Goal: Task Accomplishment & Management: Manage account settings

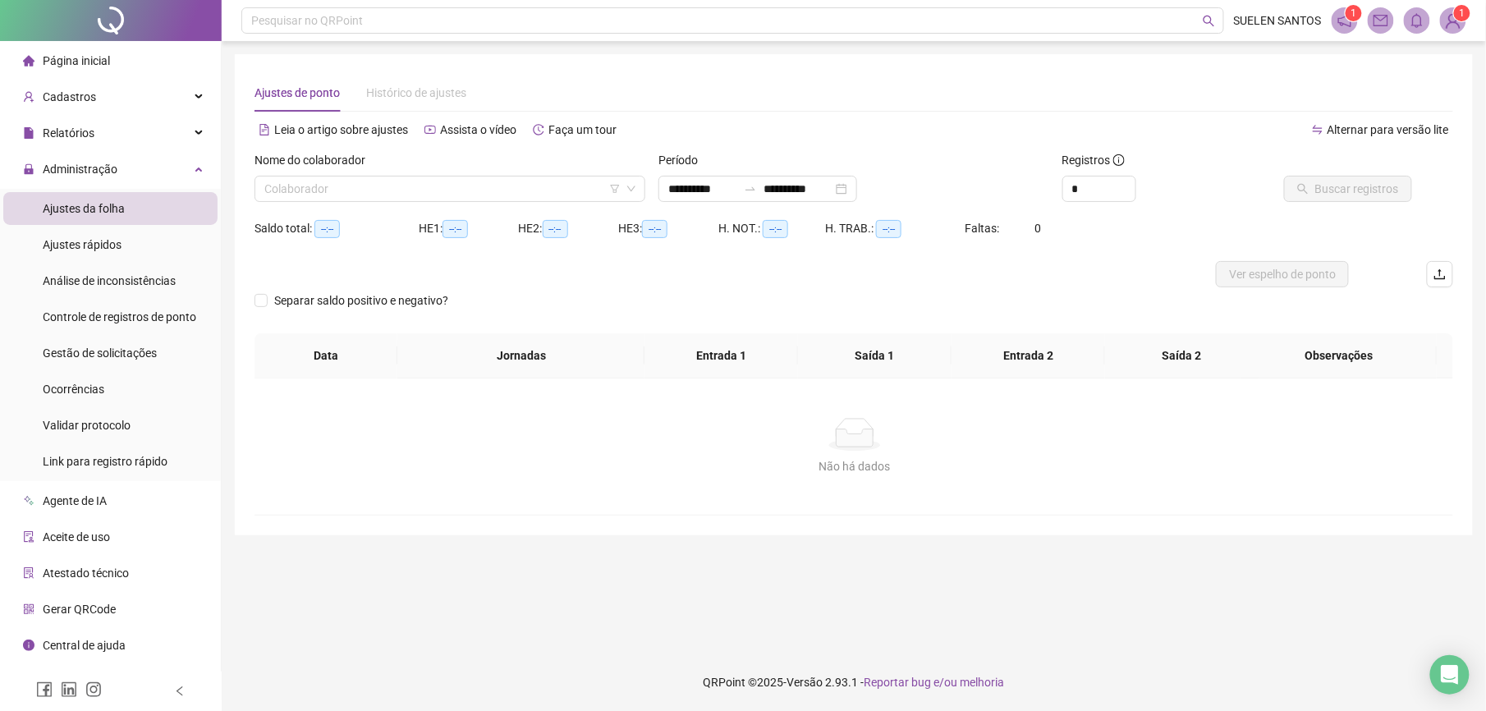
click at [103, 207] on span "Ajustes da folha" at bounding box center [84, 208] width 82 height 13
click at [355, 187] on input "search" at bounding box center [442, 189] width 356 height 25
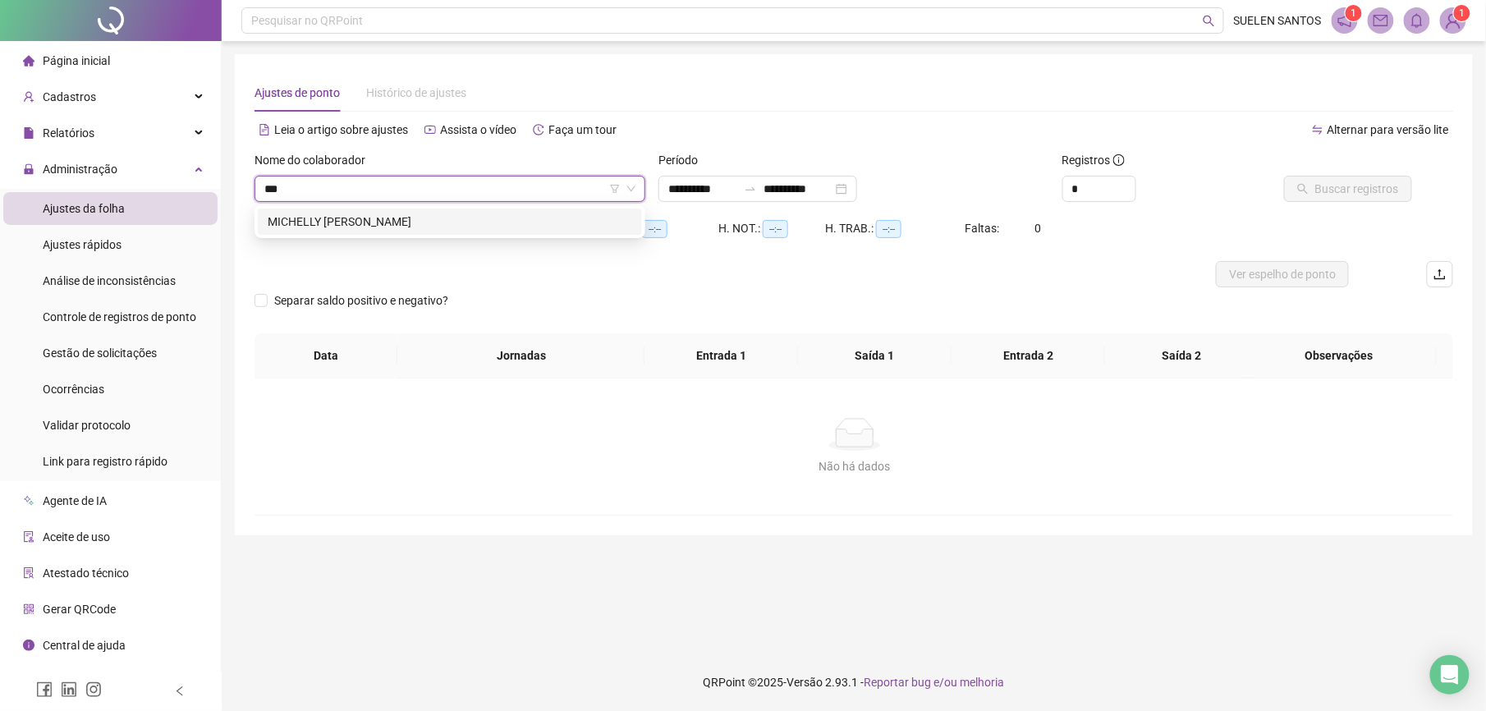
type input "****"
click at [379, 227] on div "MICHELLY [PERSON_NAME]" at bounding box center [450, 222] width 365 height 18
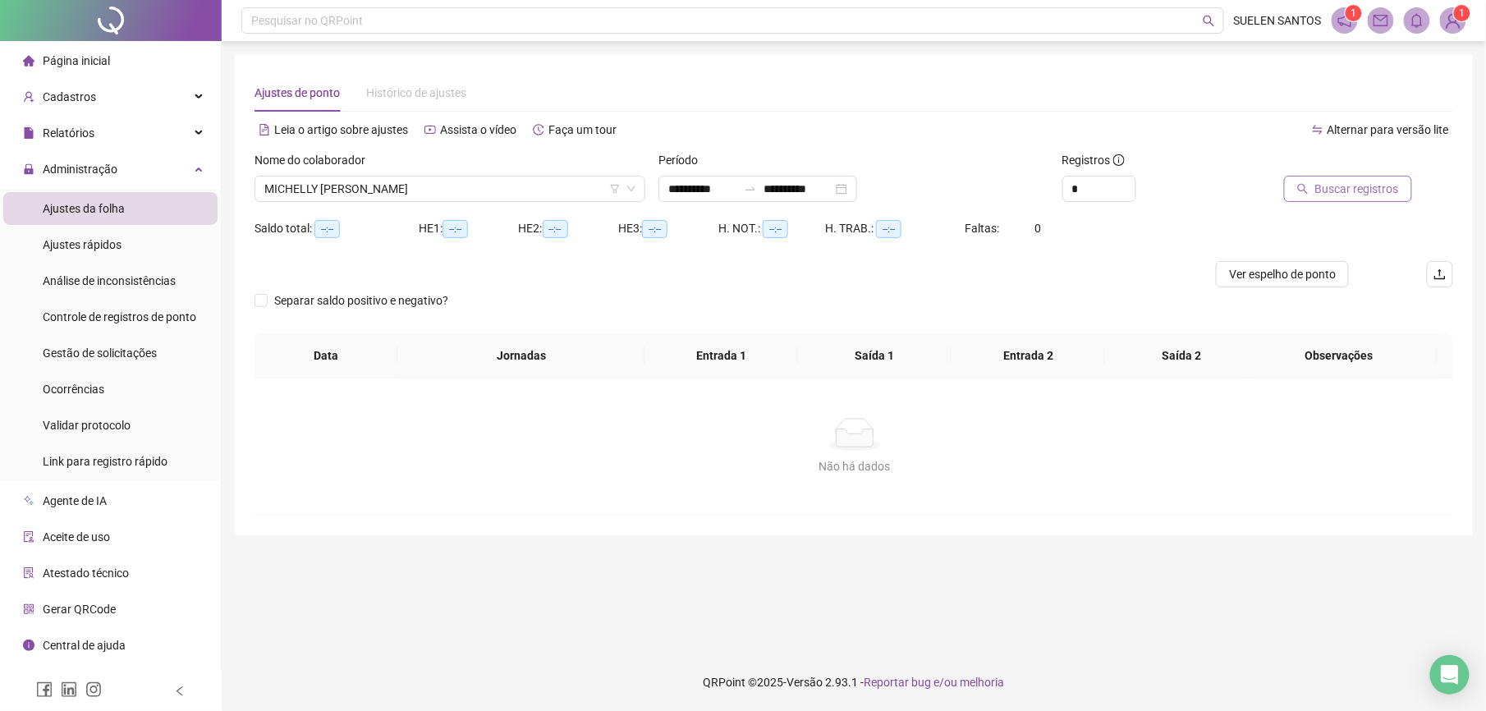
click at [1347, 192] on span "Buscar registros" at bounding box center [1357, 189] width 84 height 18
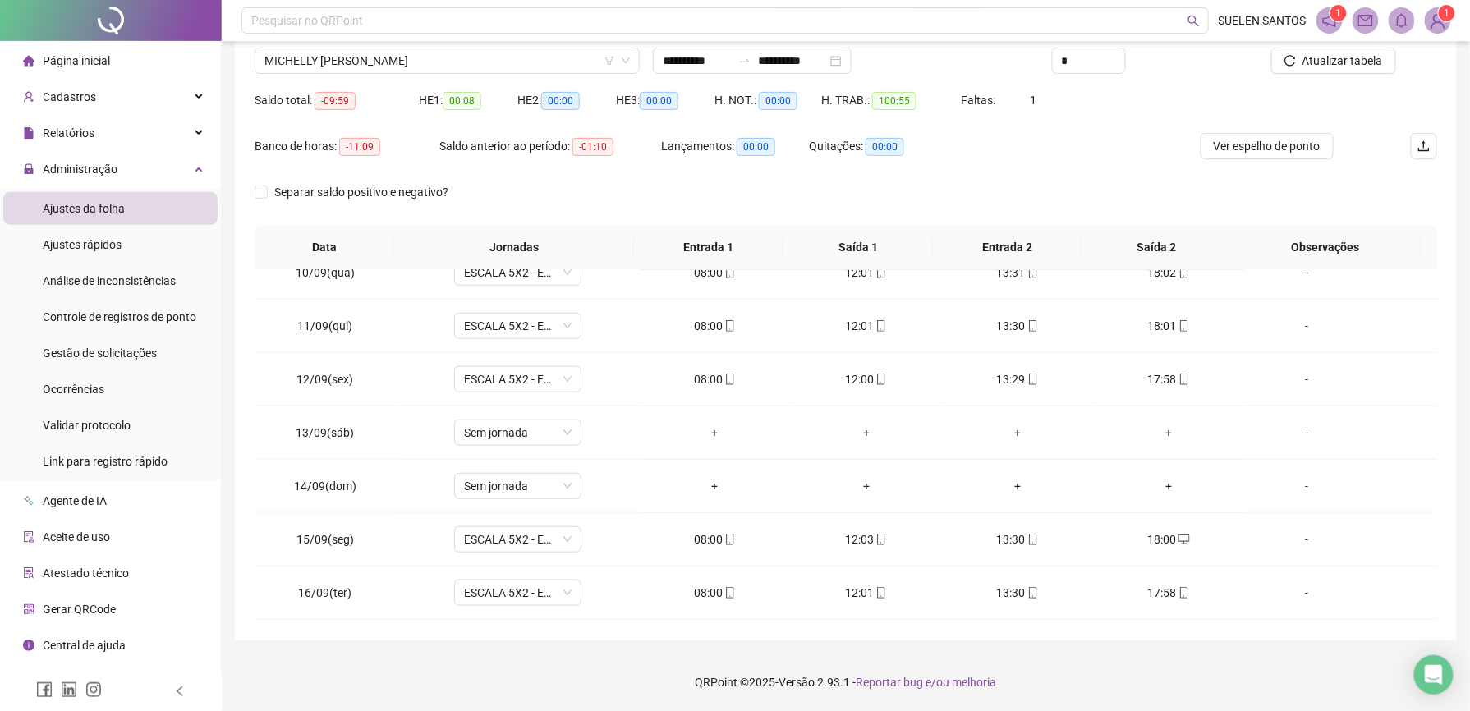
scroll to position [562, 0]
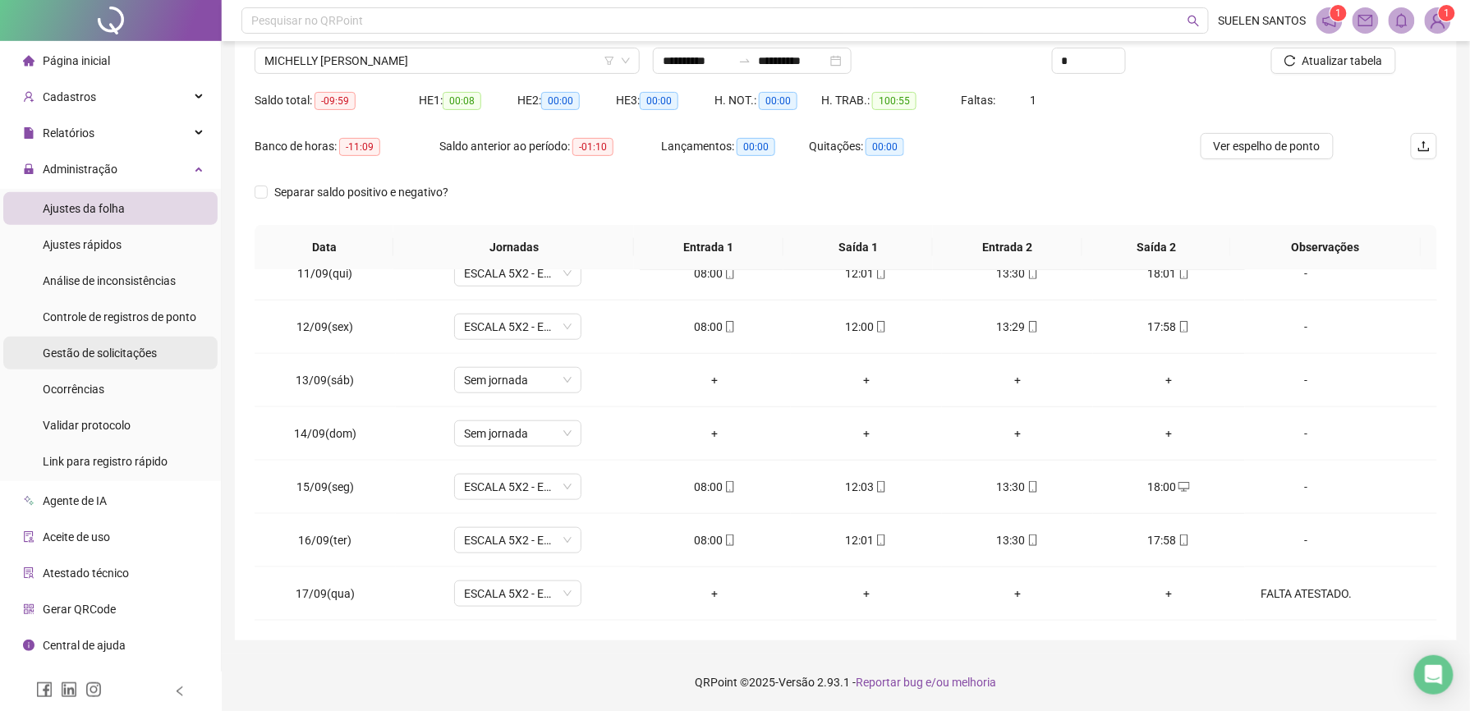
click at [116, 348] on span "Gestão de solicitações" at bounding box center [100, 353] width 114 height 13
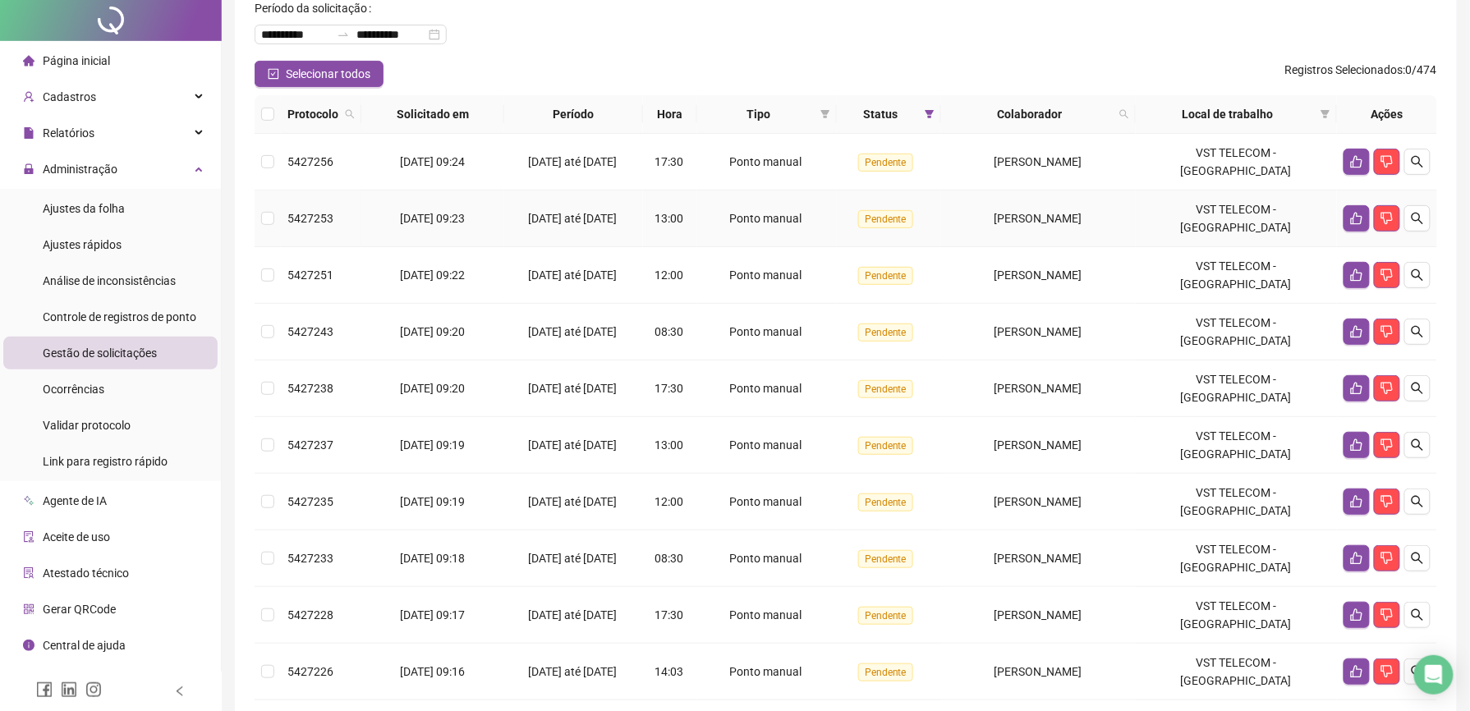
scroll to position [362, 0]
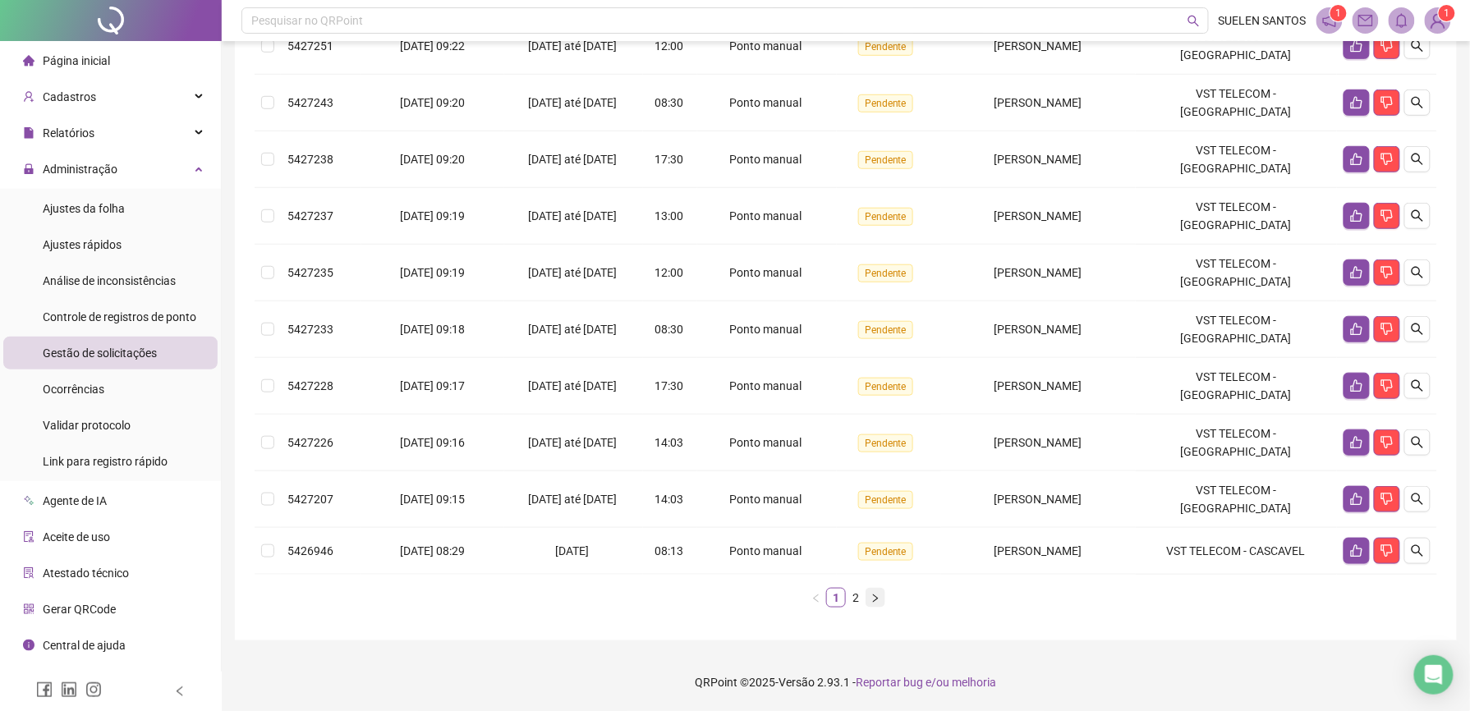
click at [871, 599] on icon "right" at bounding box center [875, 599] width 10 height 10
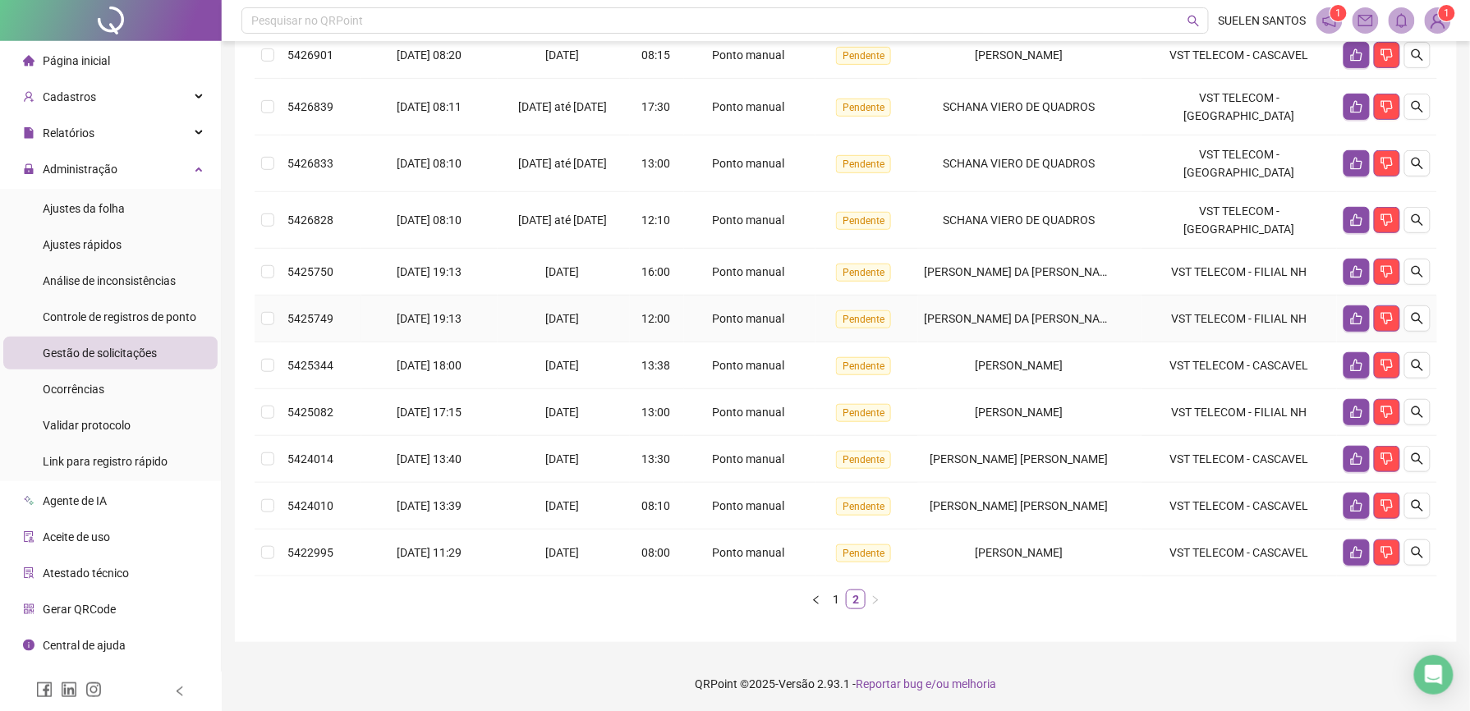
scroll to position [236, 0]
click at [831, 599] on link "1" at bounding box center [836, 598] width 18 height 18
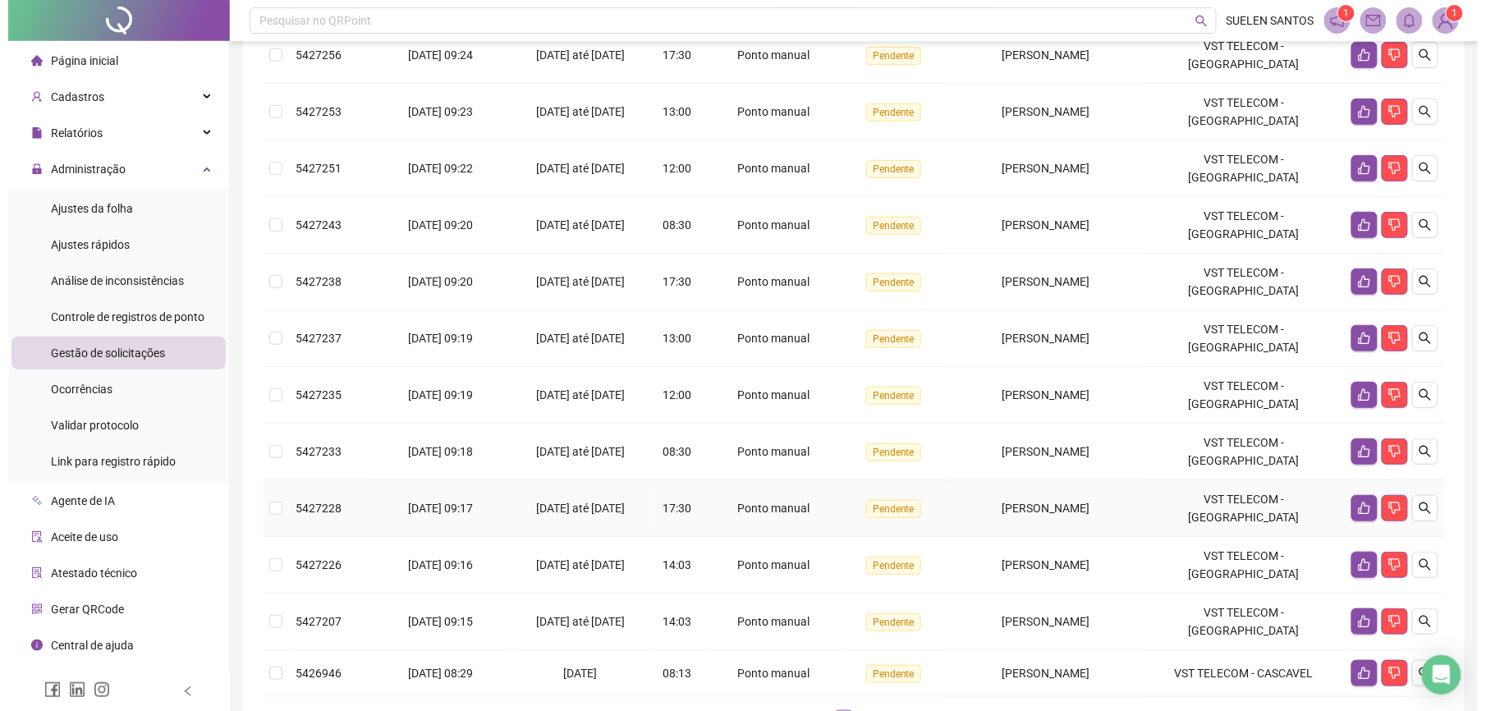
scroll to position [362, 0]
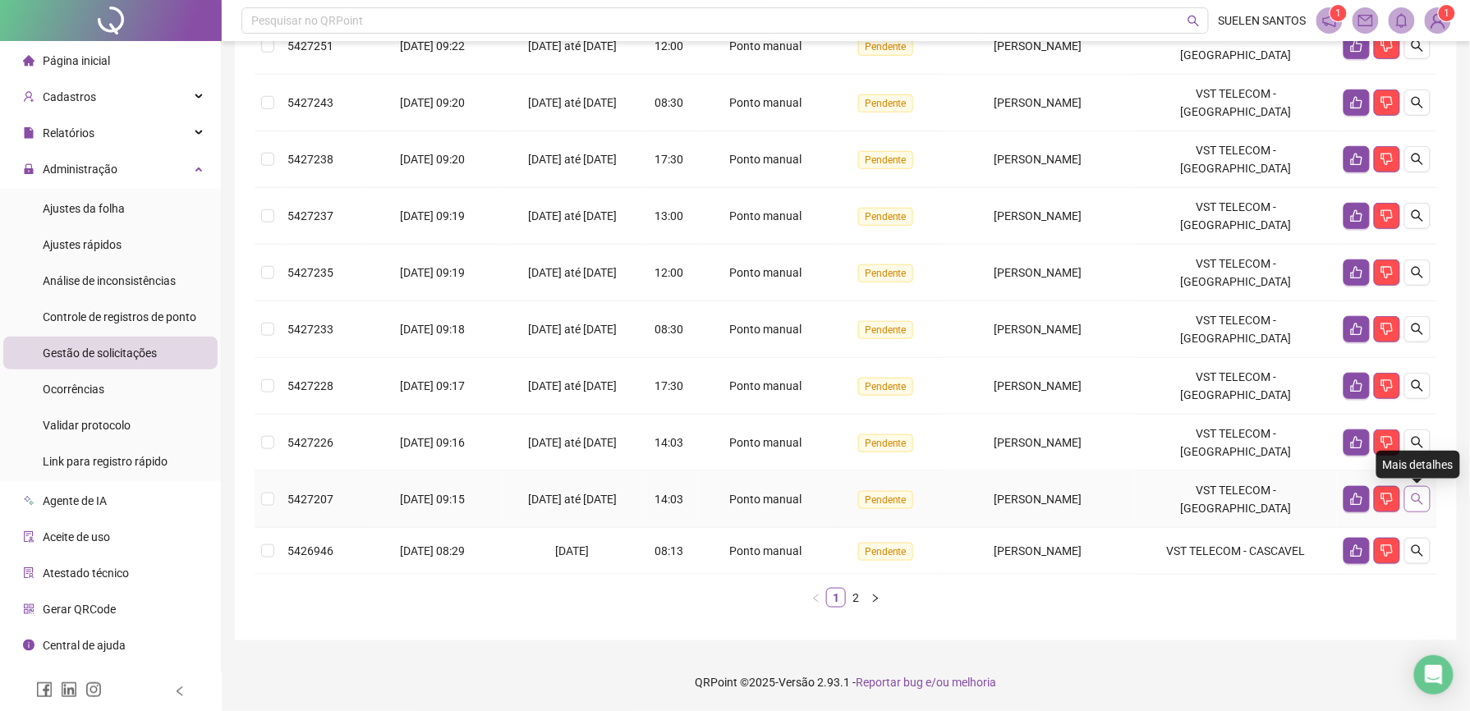
click at [1412, 493] on icon "search" at bounding box center [1417, 499] width 13 height 13
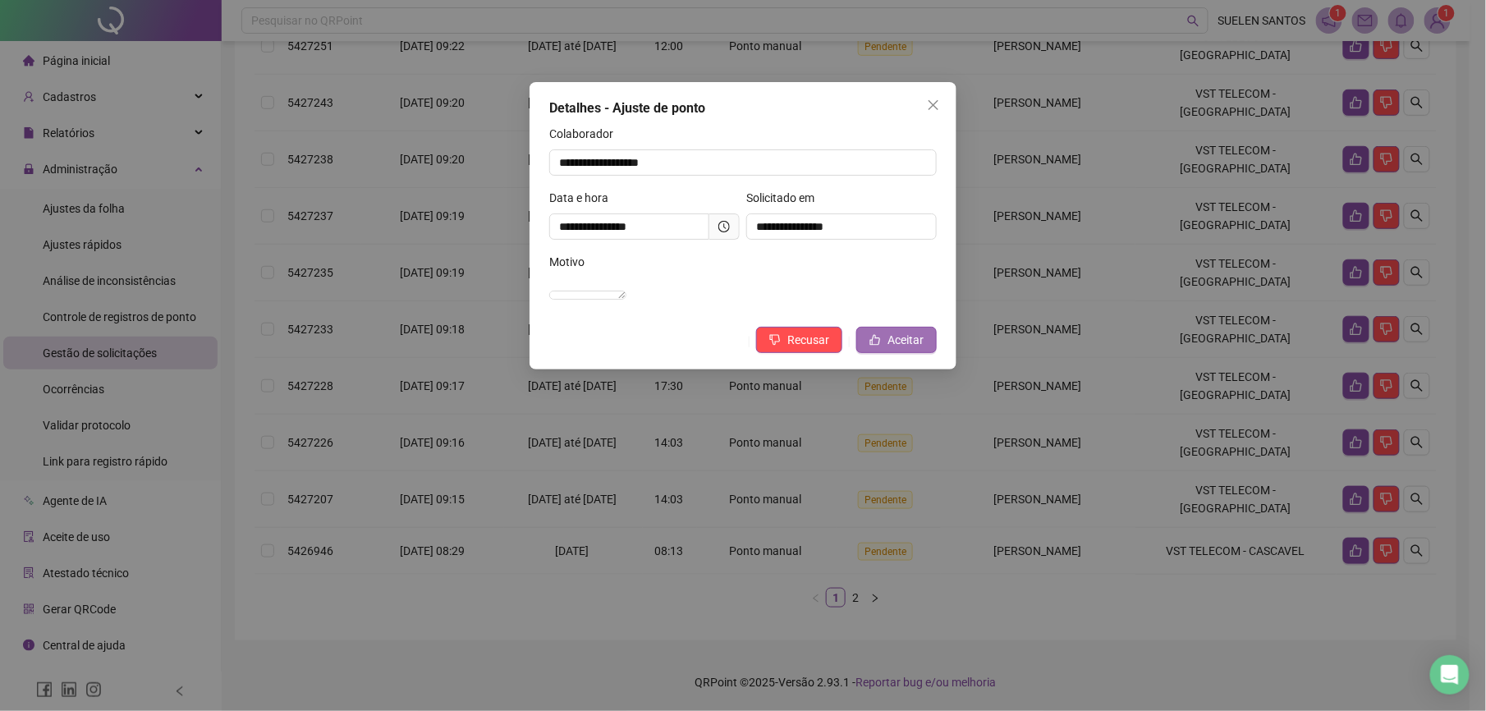
click at [911, 349] on span "Aceitar" at bounding box center [906, 340] width 36 height 18
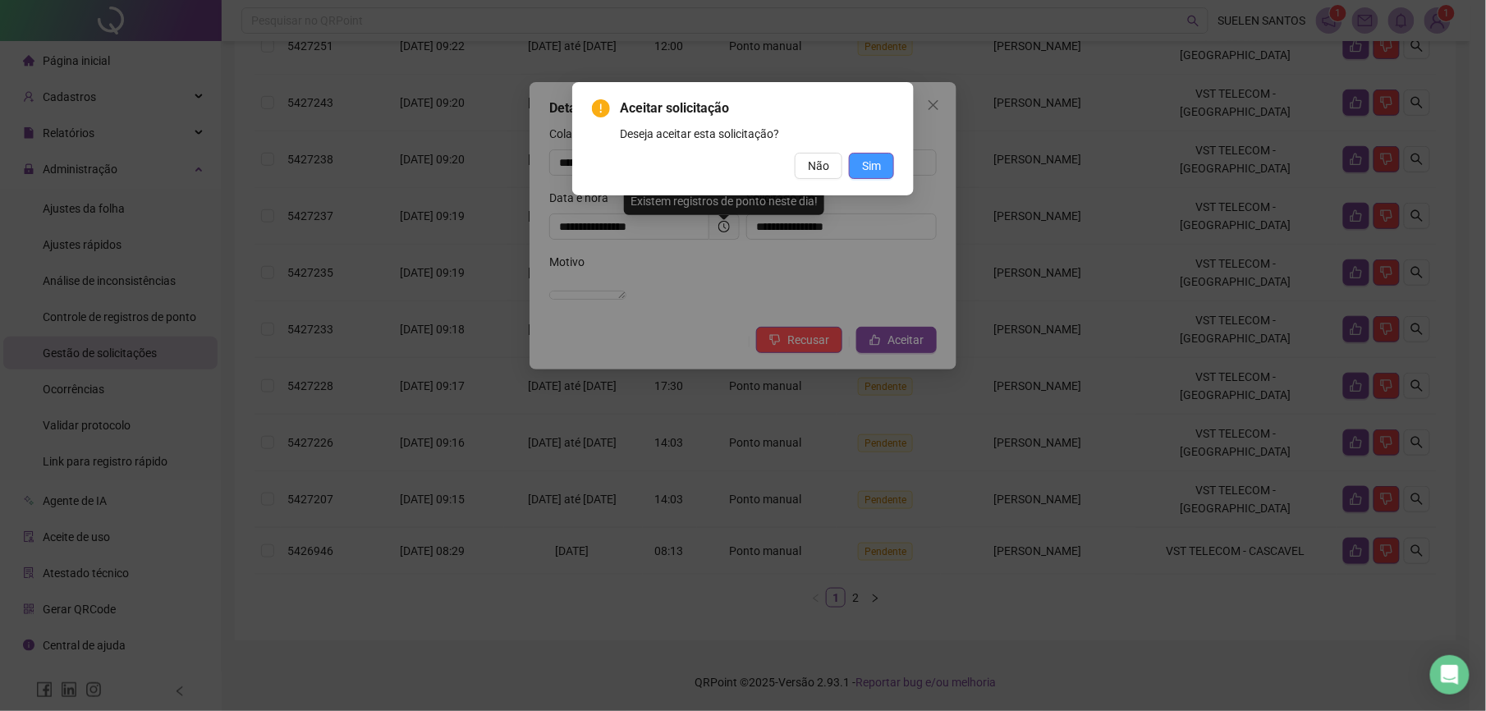
click at [871, 164] on span "Sim" at bounding box center [871, 166] width 19 height 18
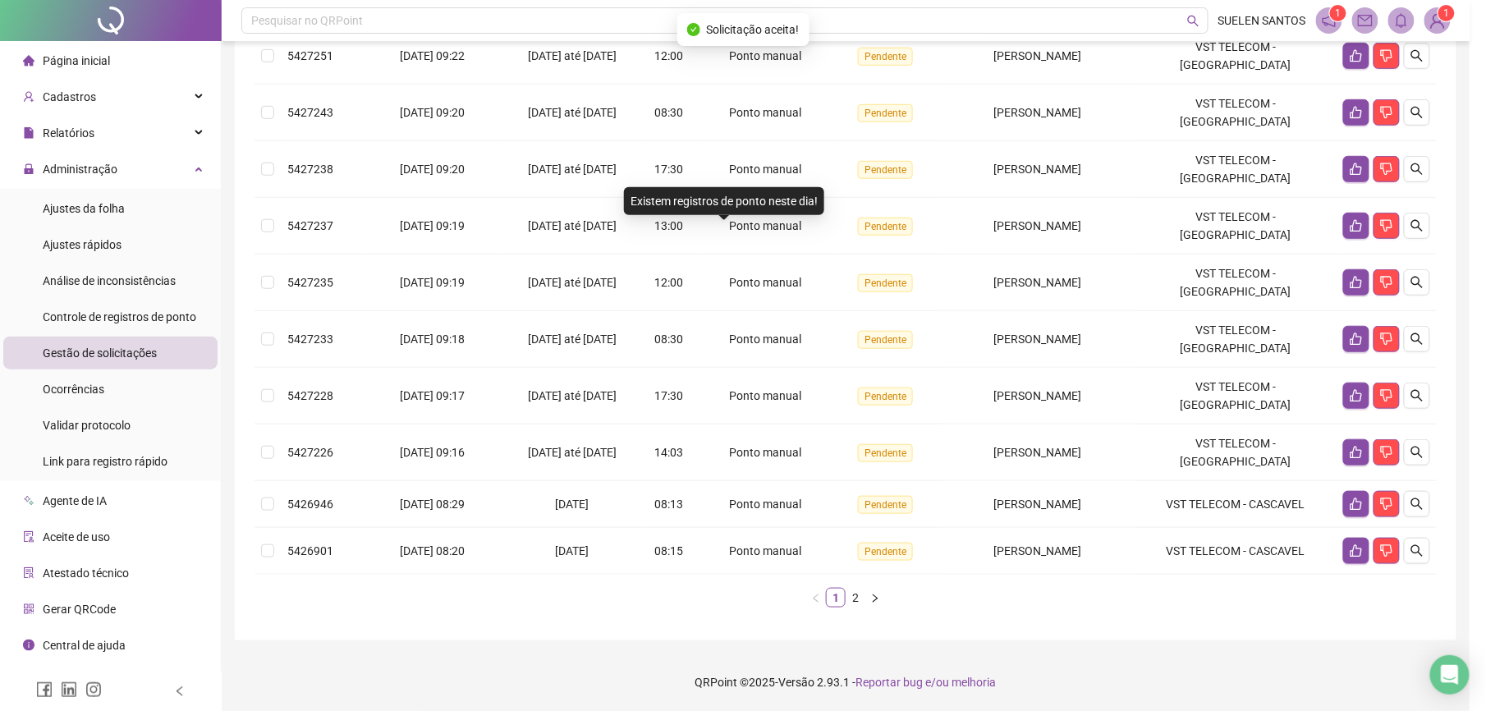
scroll to position [352, 0]
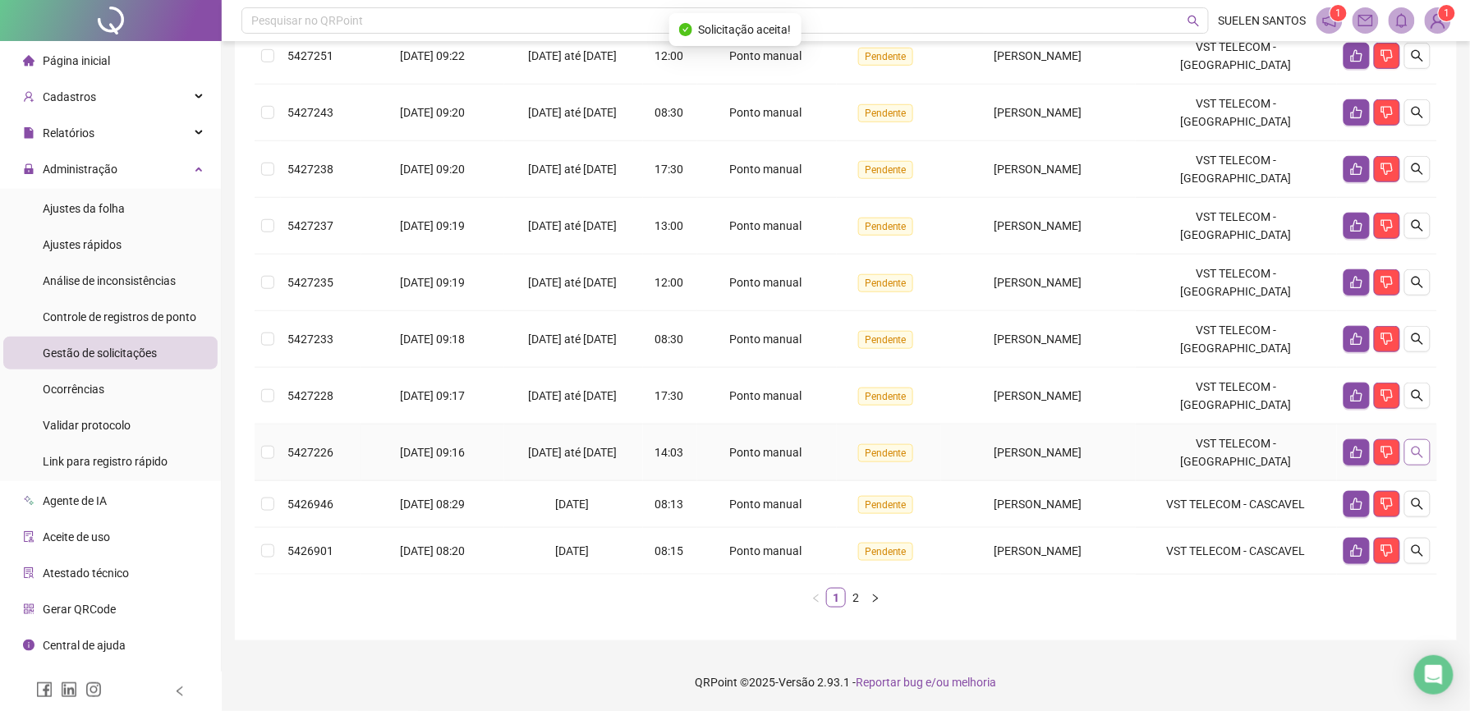
click at [1419, 451] on icon "search" at bounding box center [1417, 452] width 13 height 13
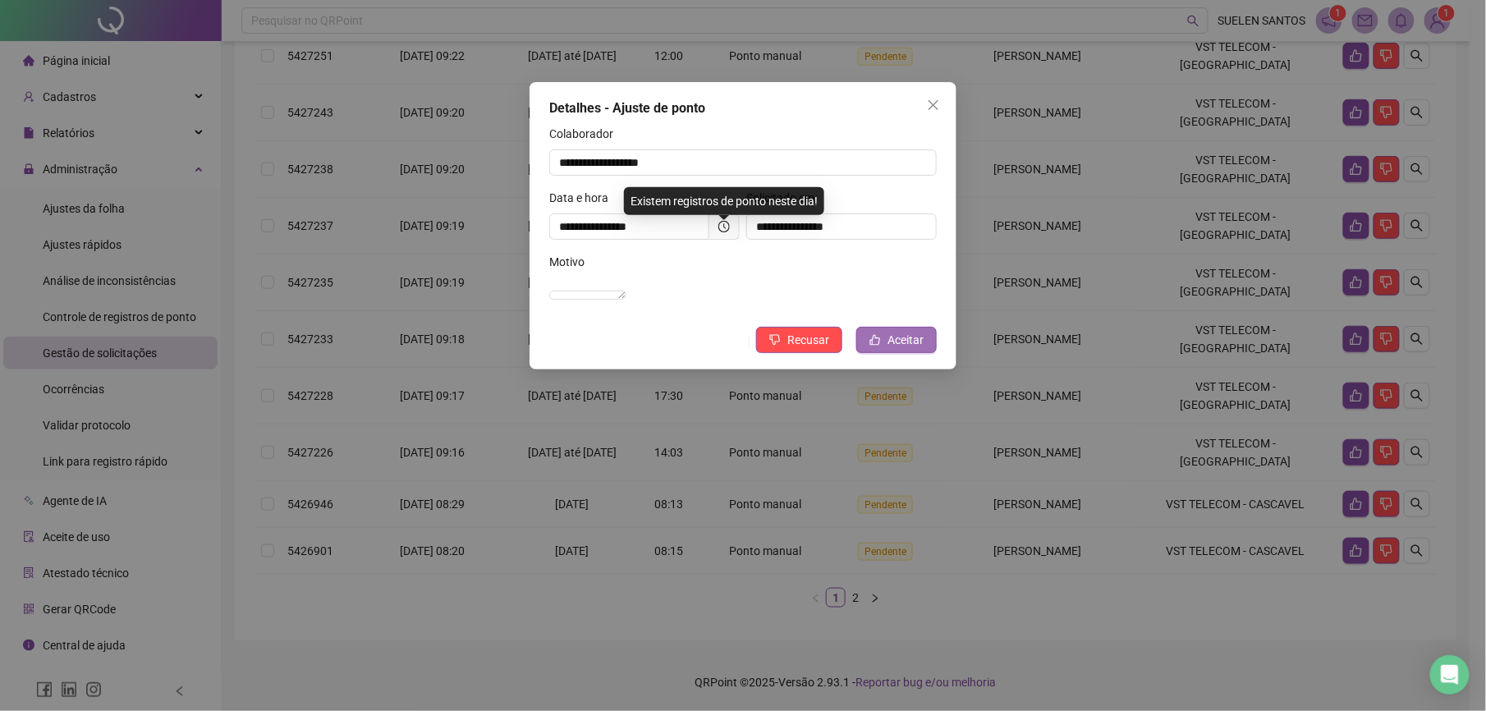
click at [897, 349] on span "Aceitar" at bounding box center [906, 340] width 36 height 18
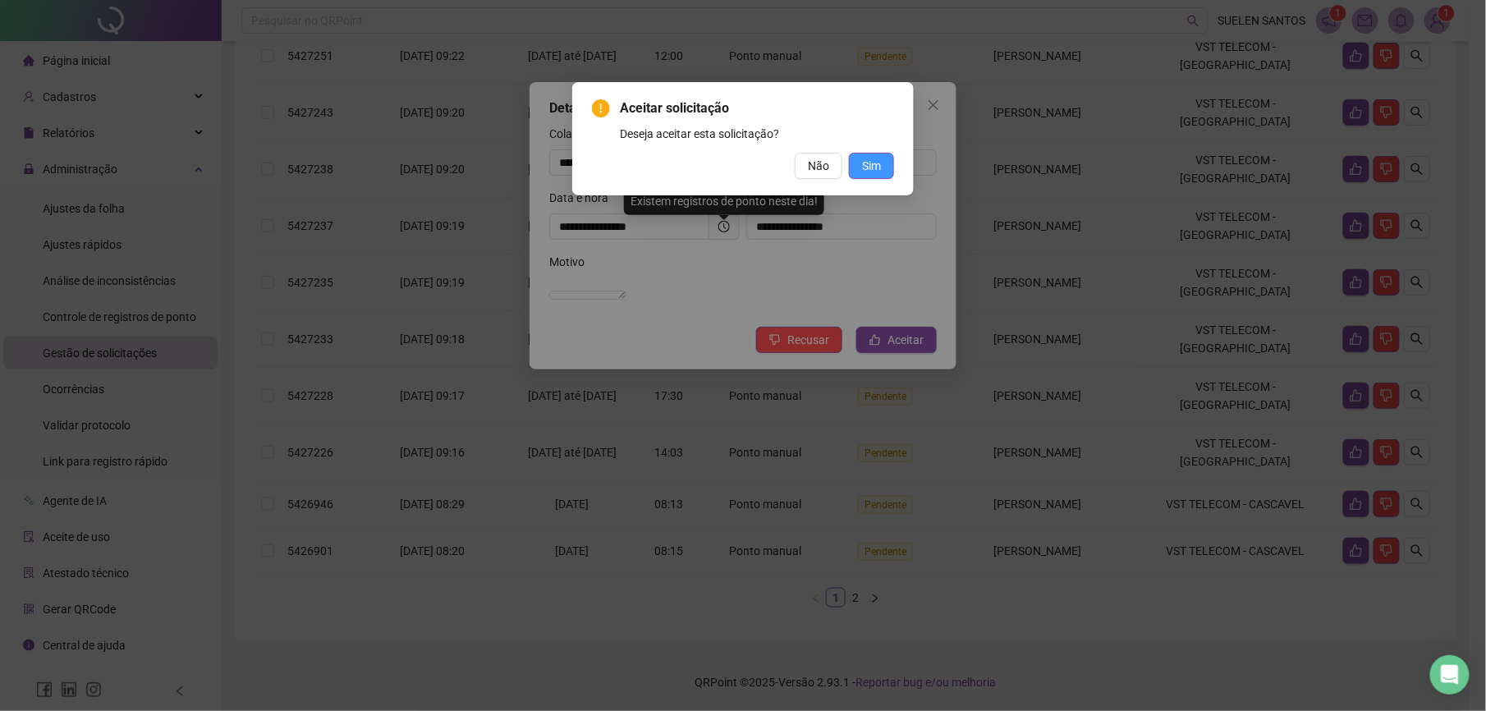
click at [869, 168] on span "Sim" at bounding box center [871, 166] width 19 height 18
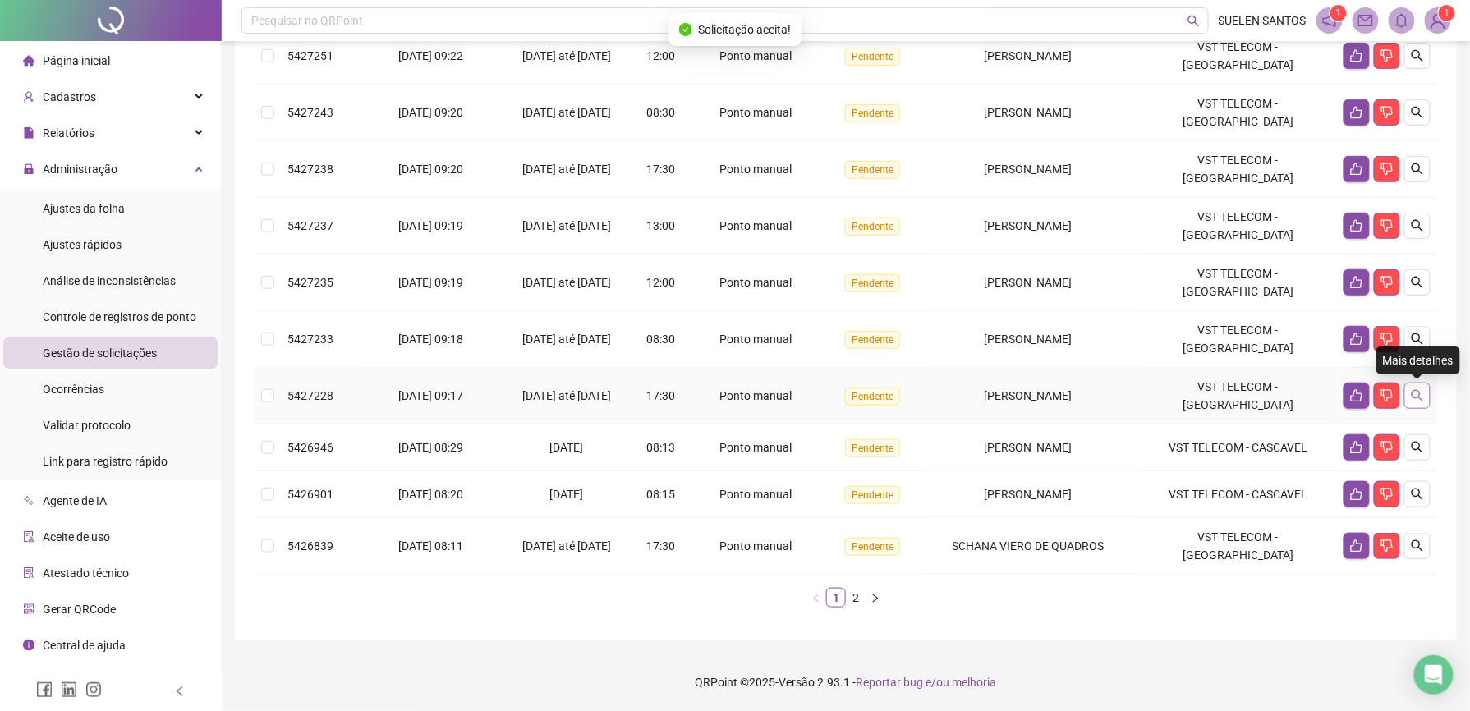
click at [1419, 389] on icon "search" at bounding box center [1417, 395] width 13 height 13
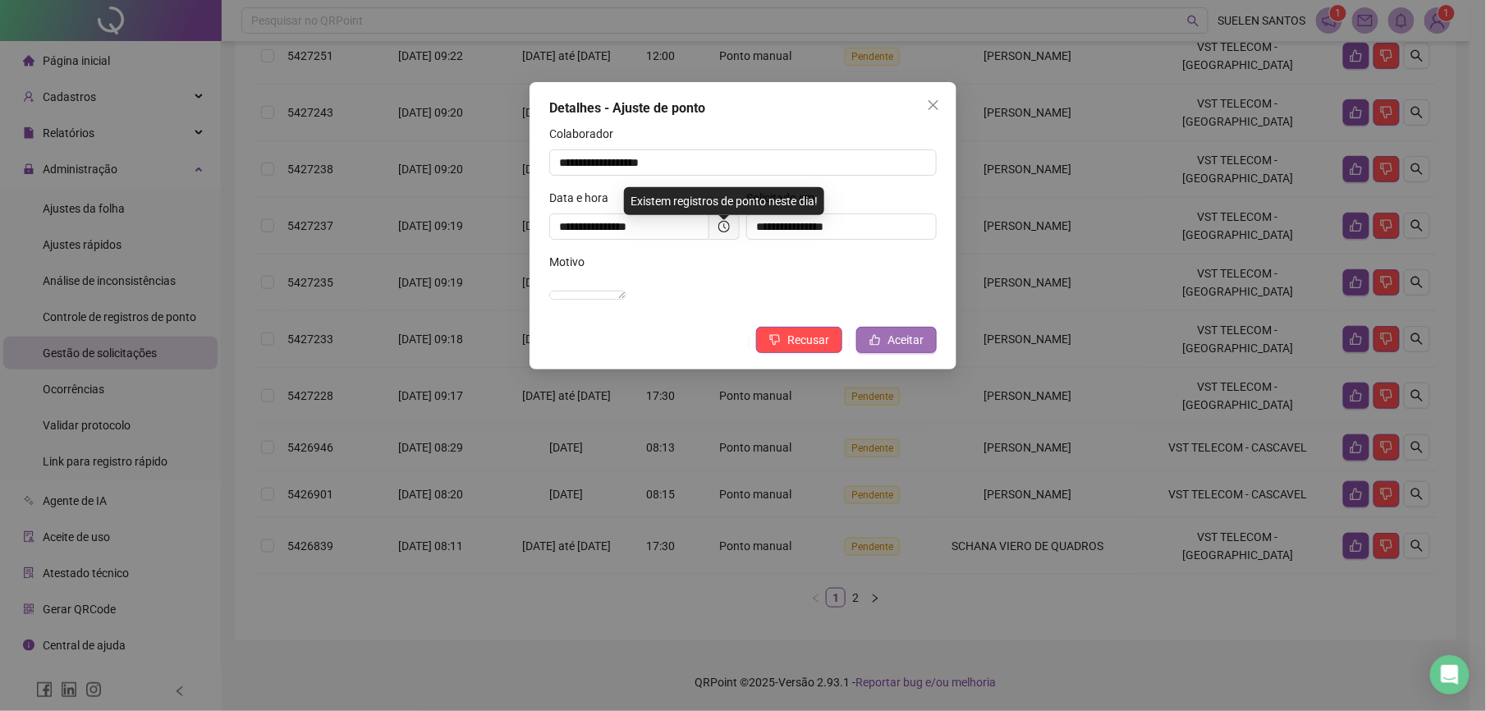
click at [898, 349] on span "Aceitar" at bounding box center [906, 340] width 36 height 18
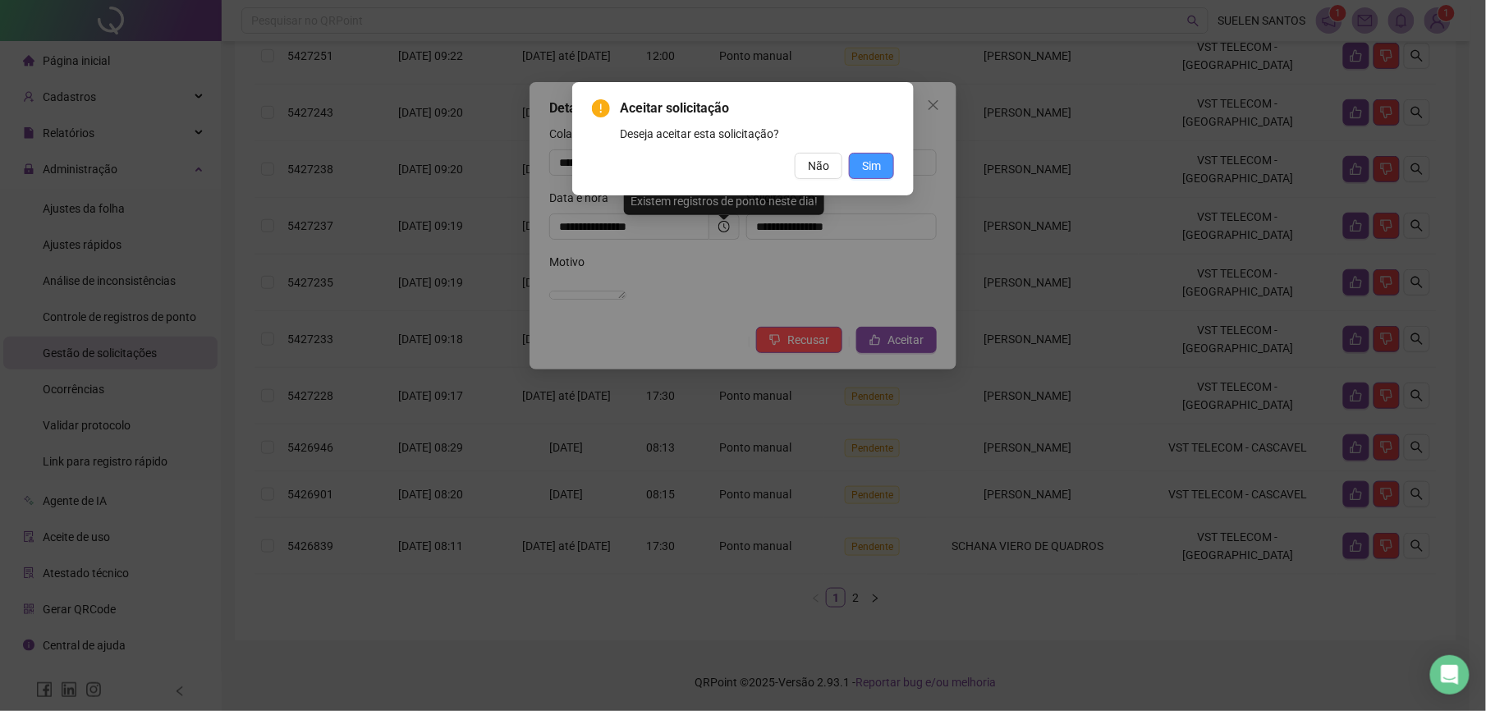
click at [865, 166] on span "Sim" at bounding box center [871, 166] width 19 height 18
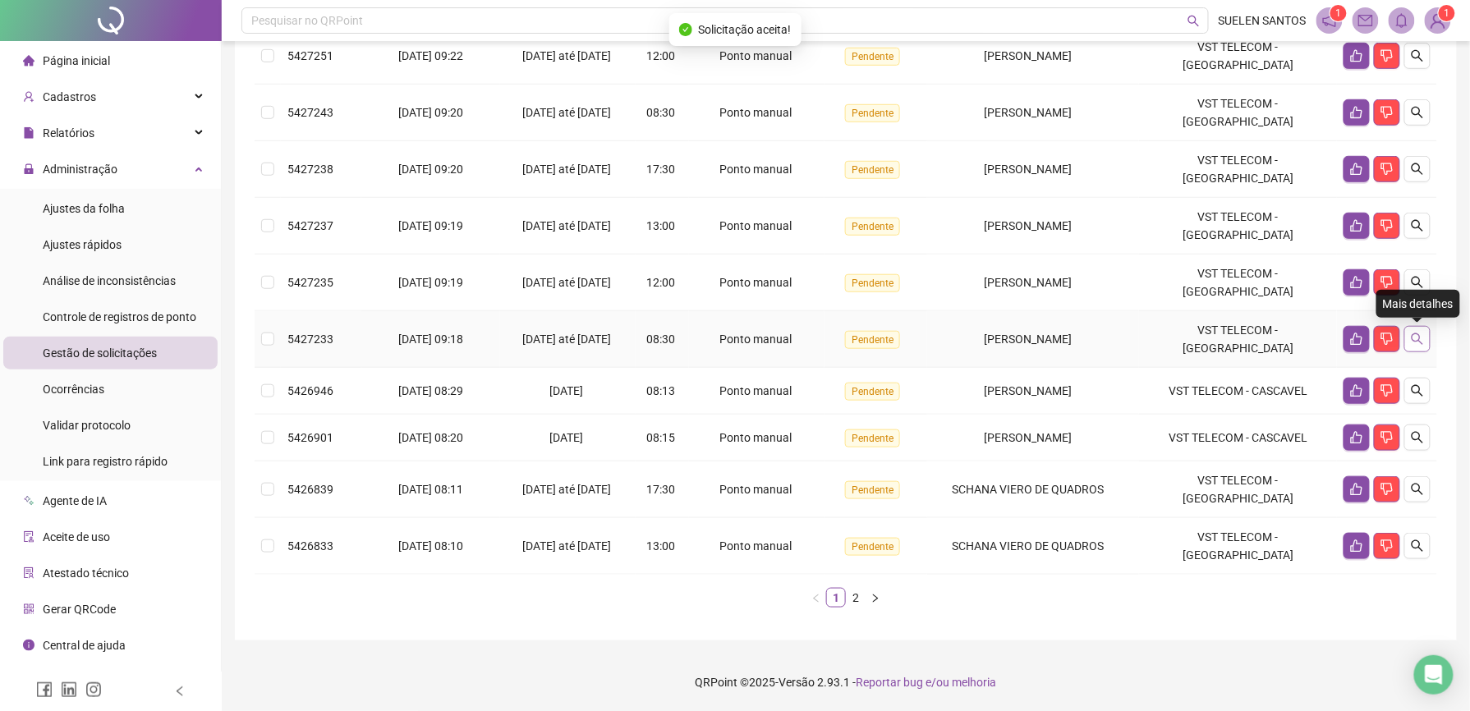
click at [1411, 338] on icon "search" at bounding box center [1417, 339] width 13 height 13
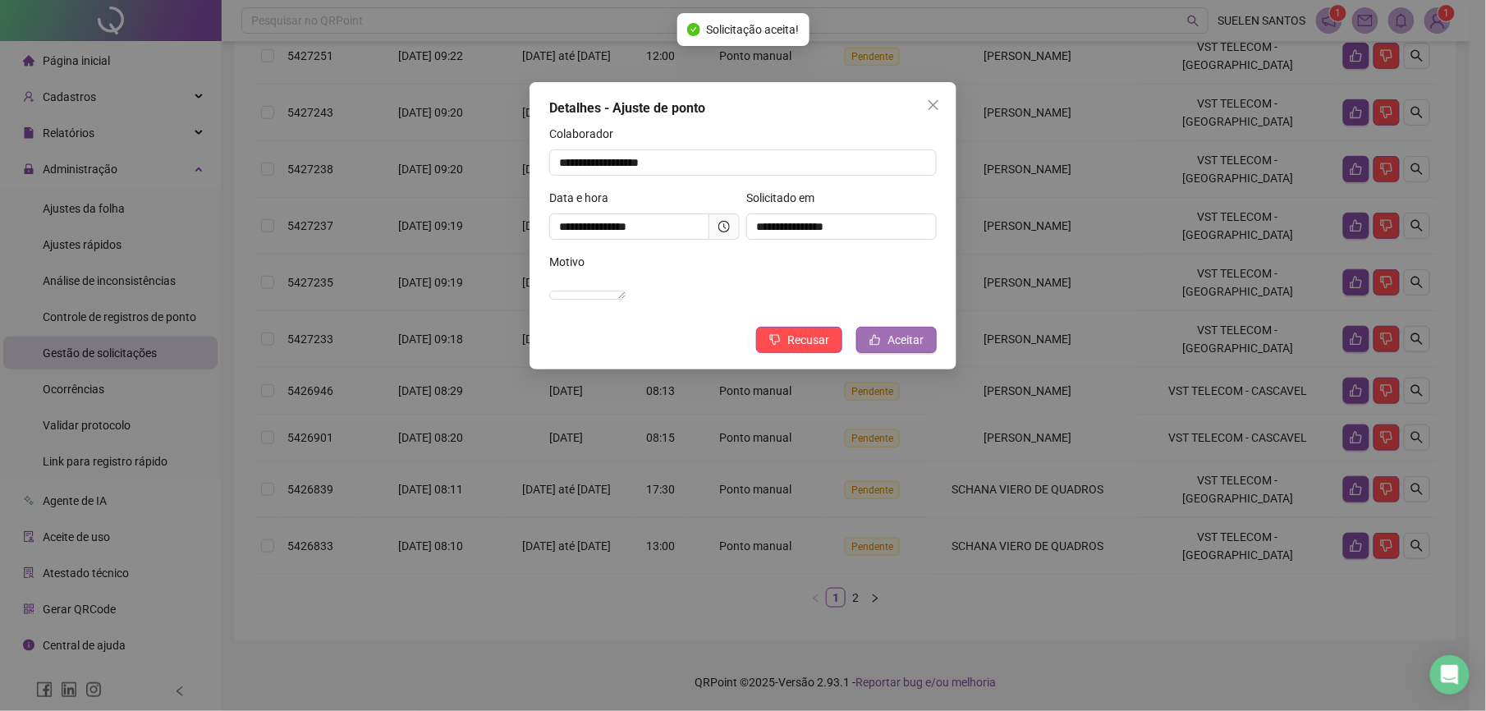
click at [897, 349] on span "Aceitar" at bounding box center [906, 340] width 36 height 18
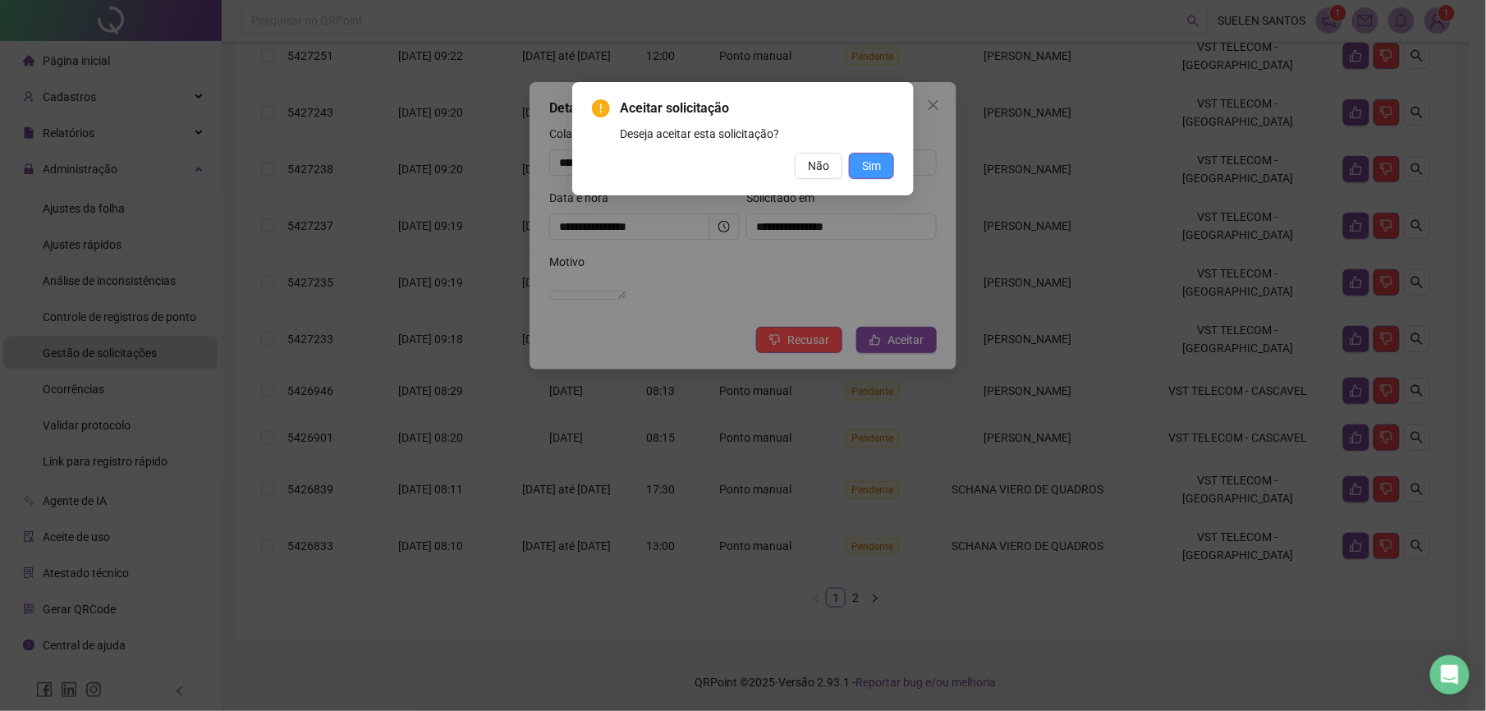
click at [869, 172] on span "Sim" at bounding box center [871, 166] width 19 height 18
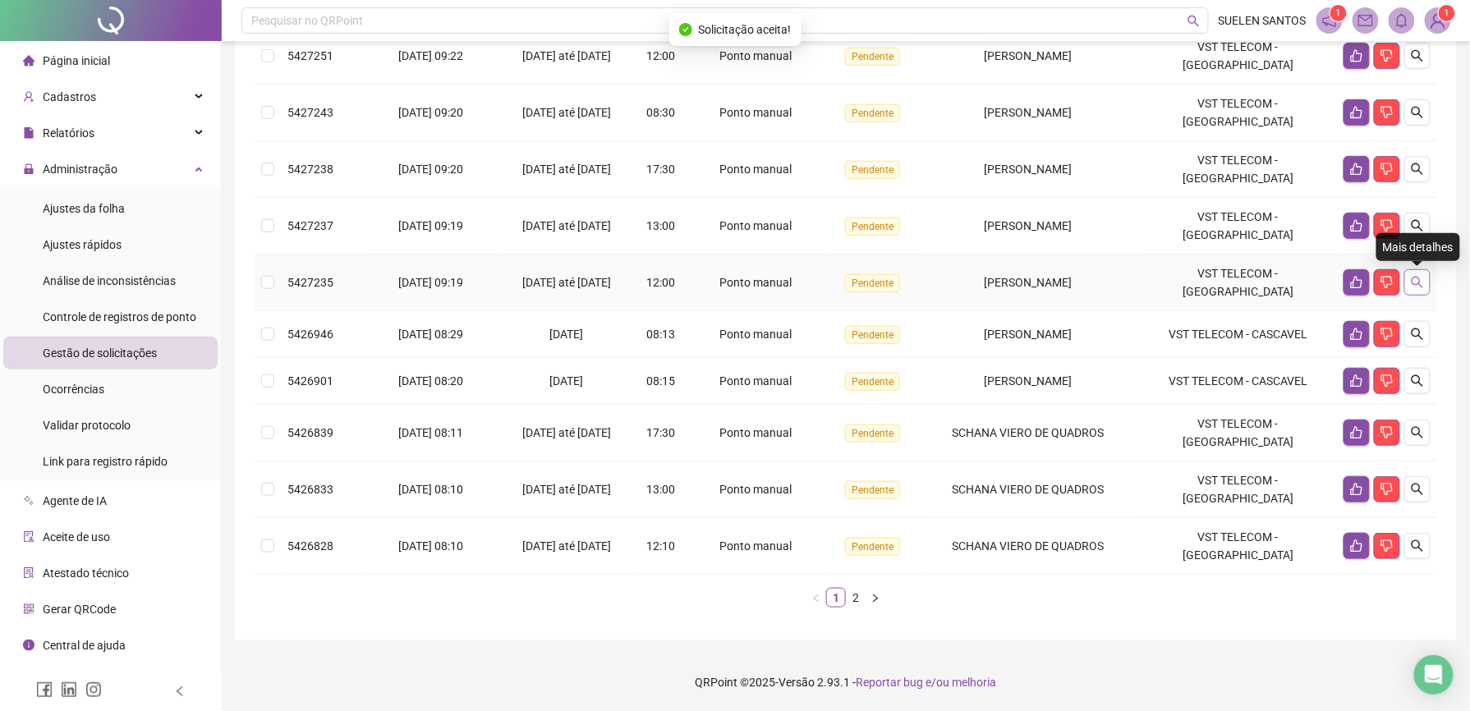
click at [1421, 290] on button "button" at bounding box center [1417, 282] width 26 height 26
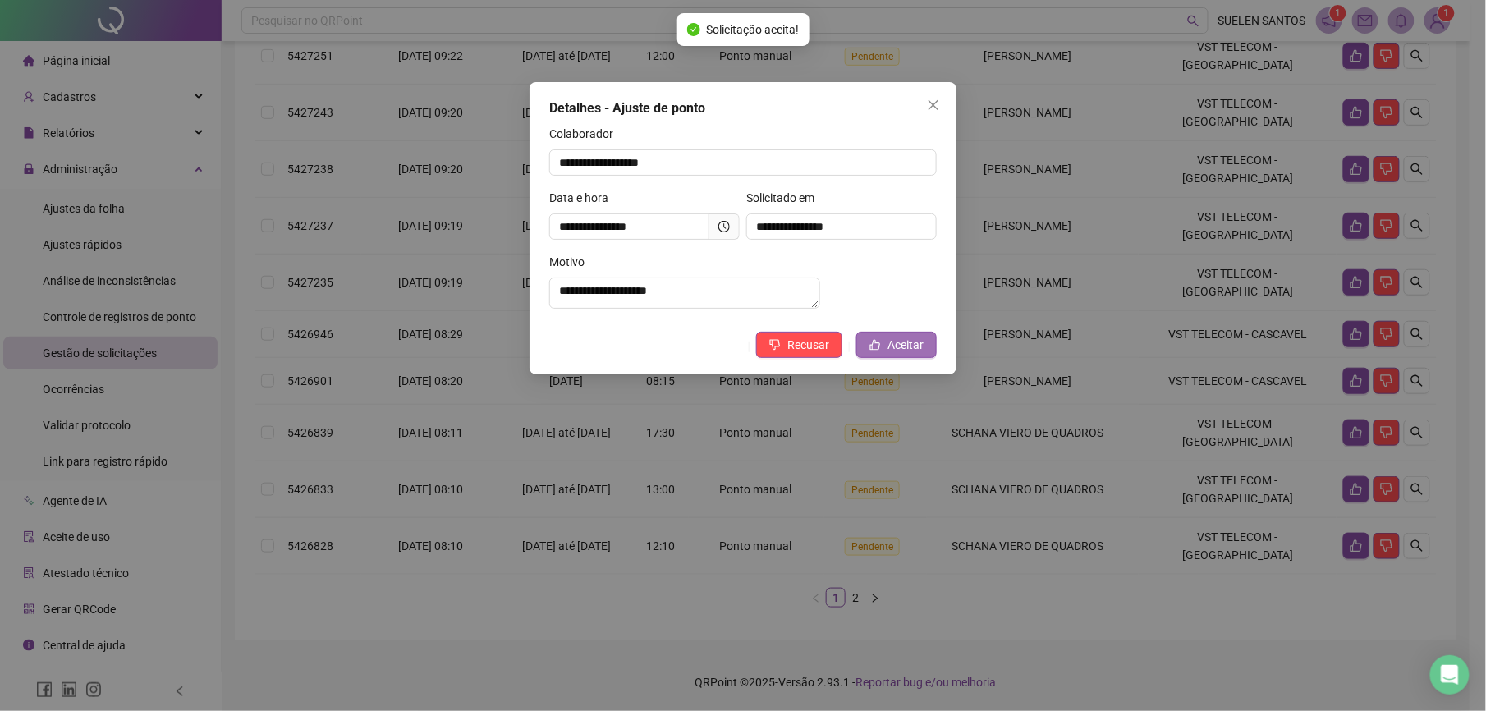
click at [901, 354] on span "Aceitar" at bounding box center [906, 345] width 36 height 18
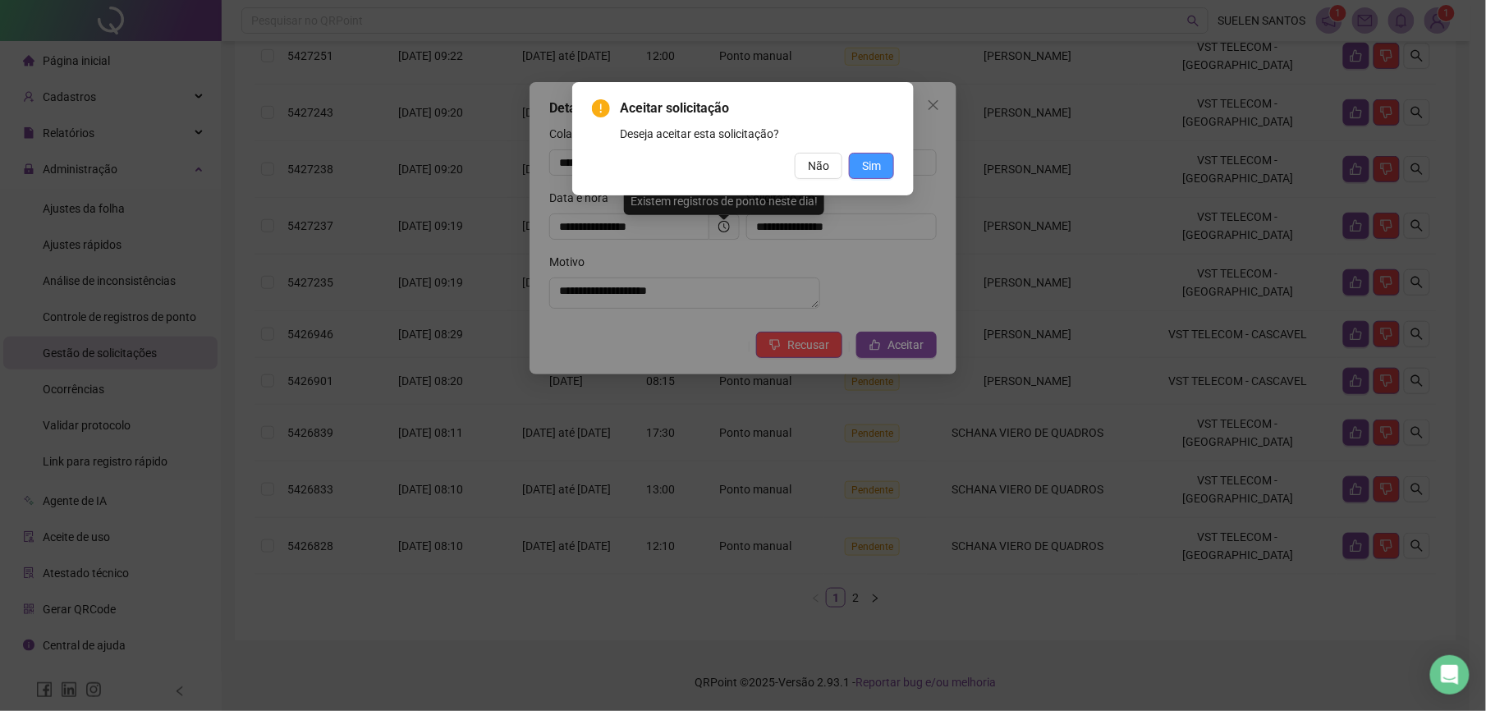
click at [862, 164] on span "Sim" at bounding box center [871, 166] width 19 height 18
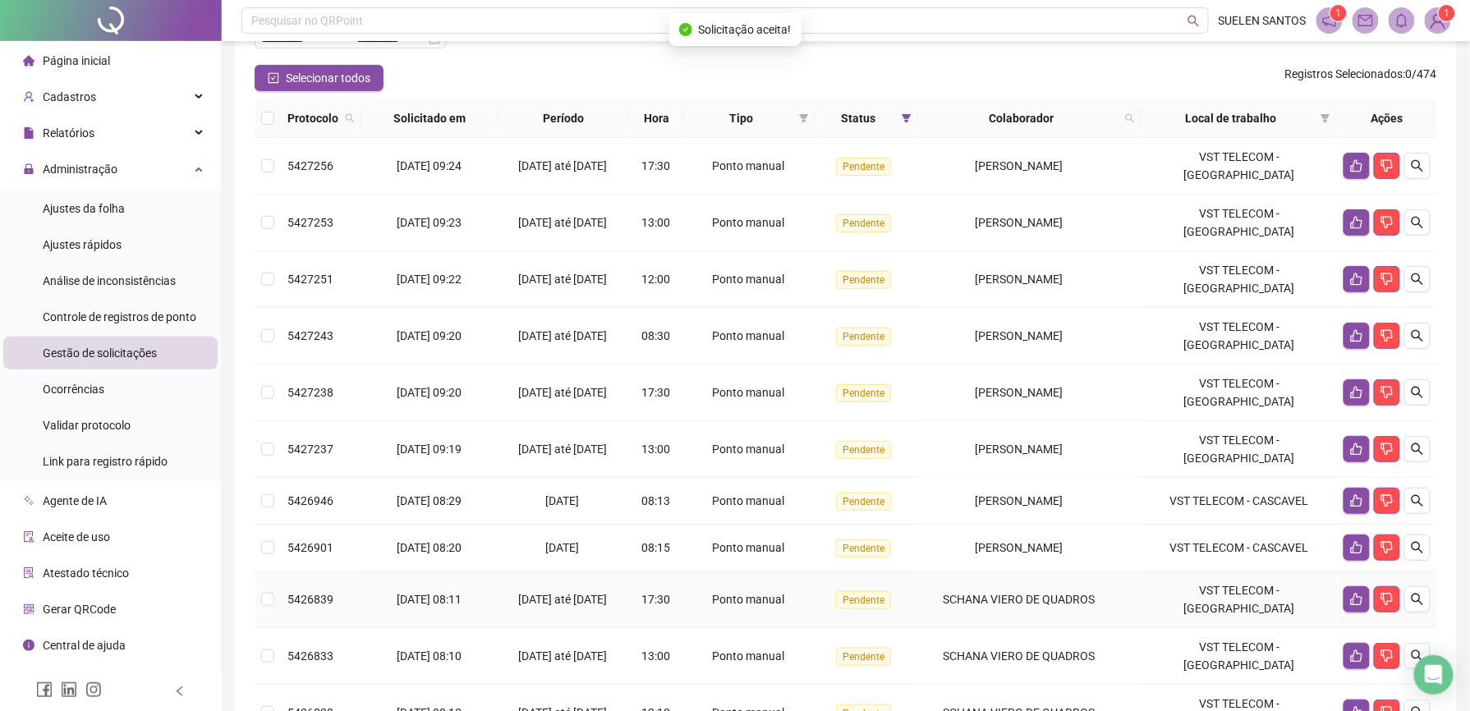
scroll to position [123, 0]
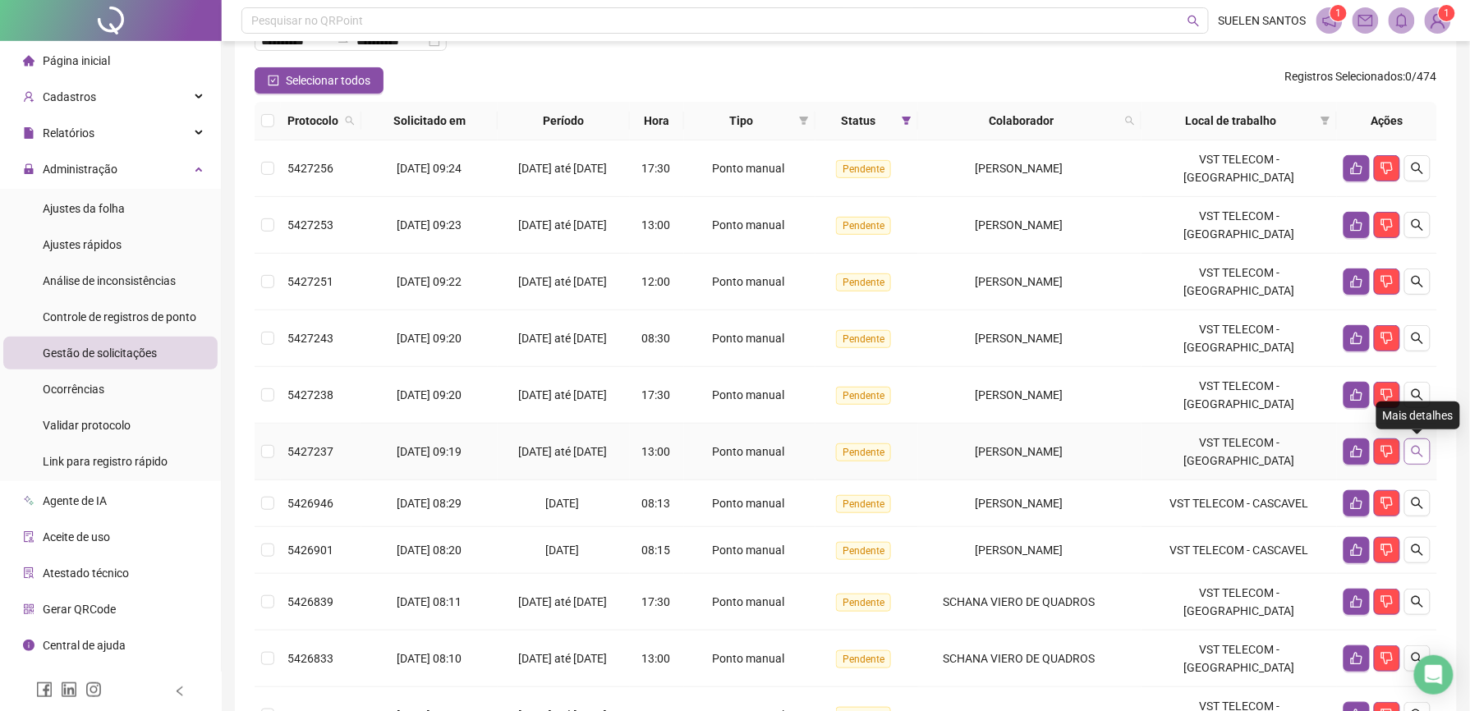
click at [1420, 454] on icon "search" at bounding box center [1417, 451] width 11 height 11
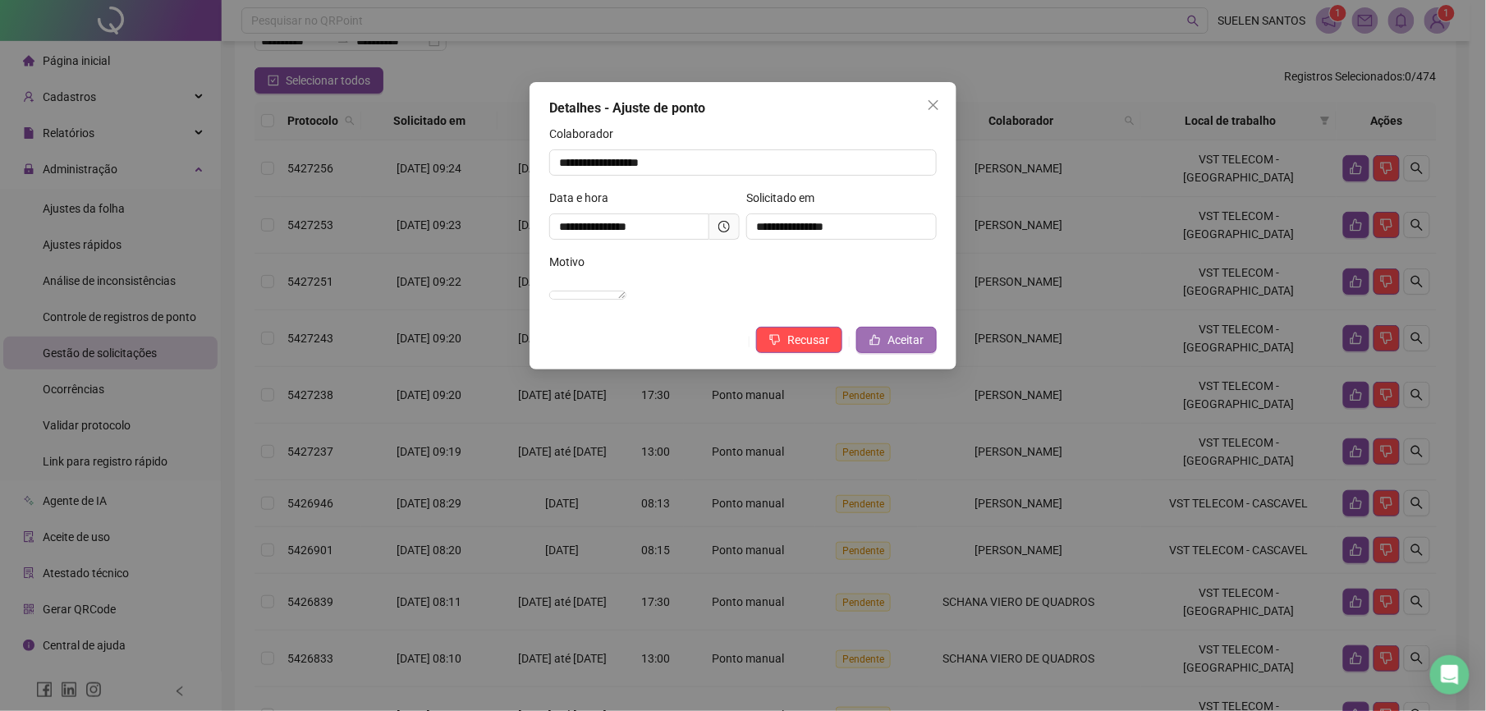
click at [902, 349] on span "Aceitar" at bounding box center [906, 340] width 36 height 18
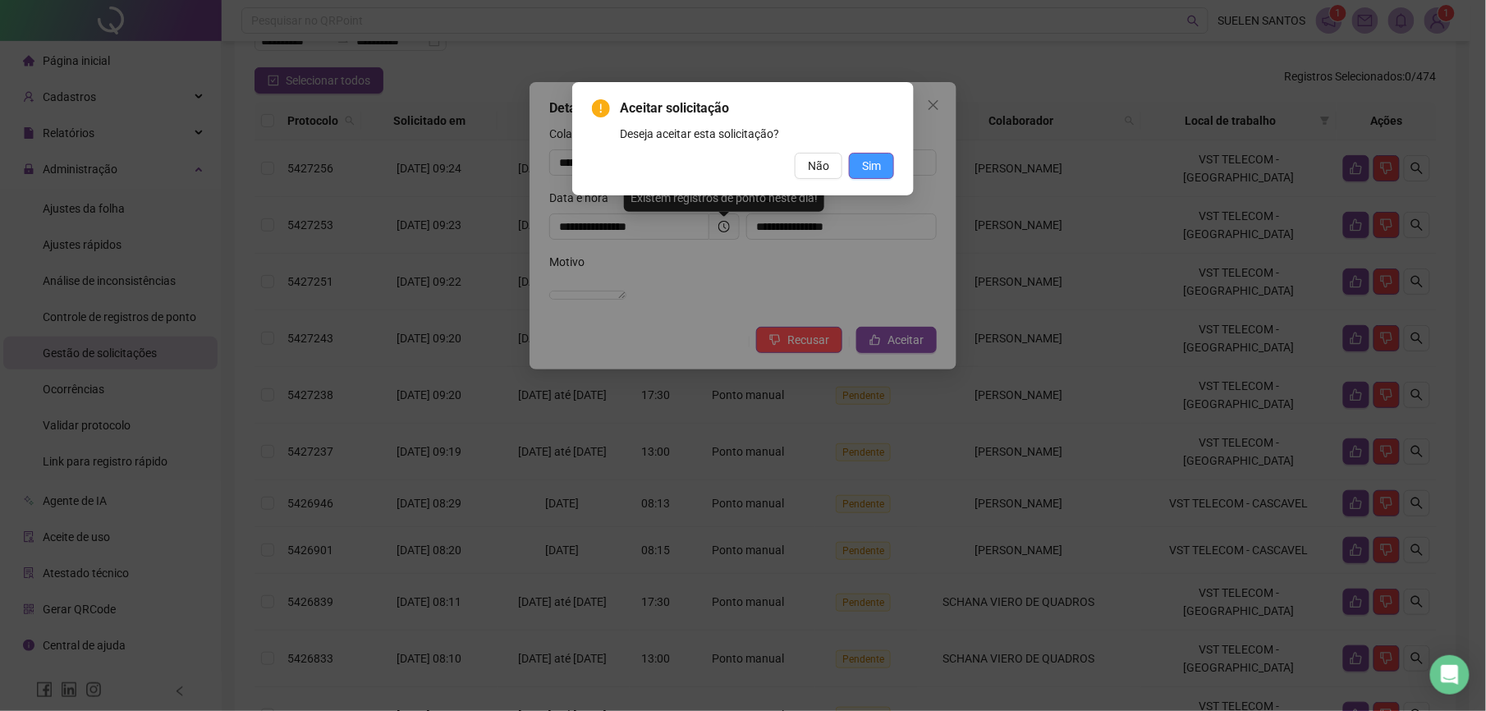
click at [880, 161] on span "Sim" at bounding box center [871, 166] width 19 height 18
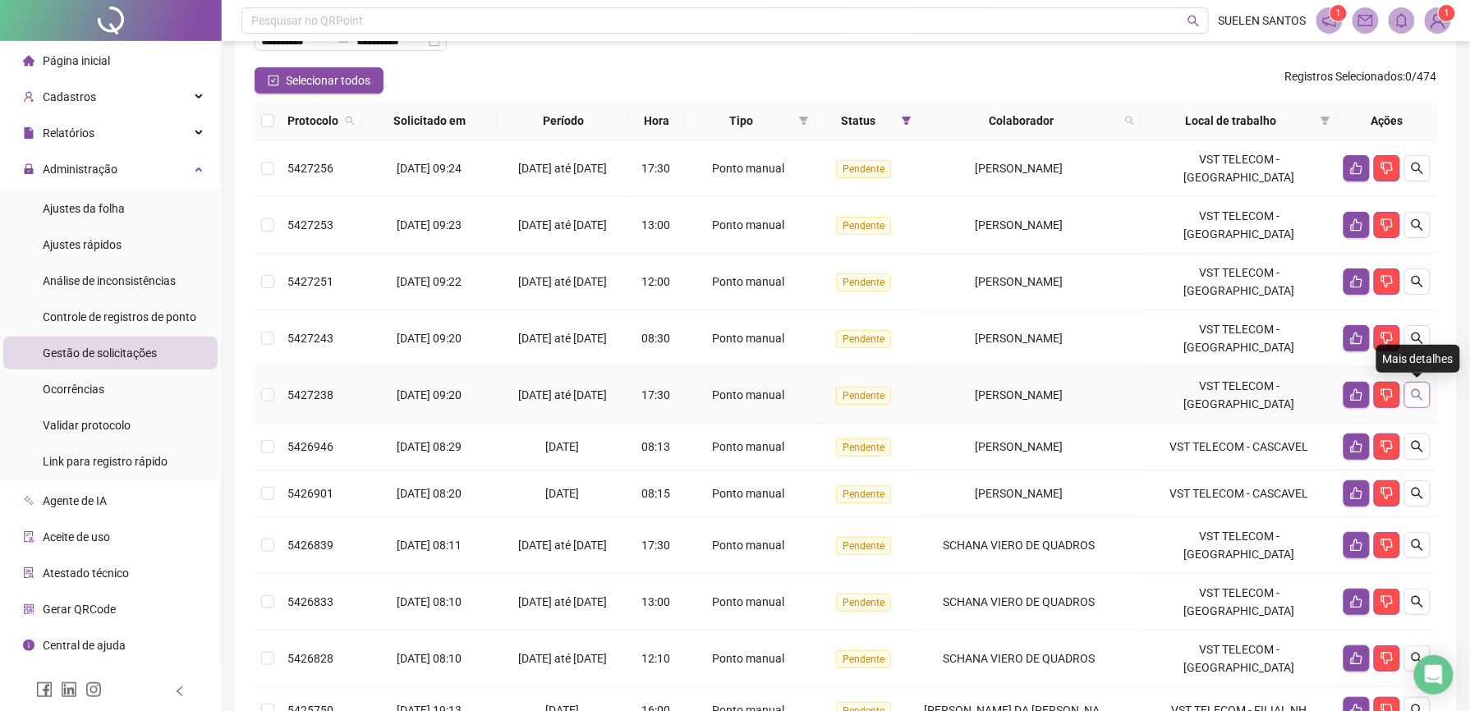
click at [1411, 397] on icon "search" at bounding box center [1417, 394] width 13 height 13
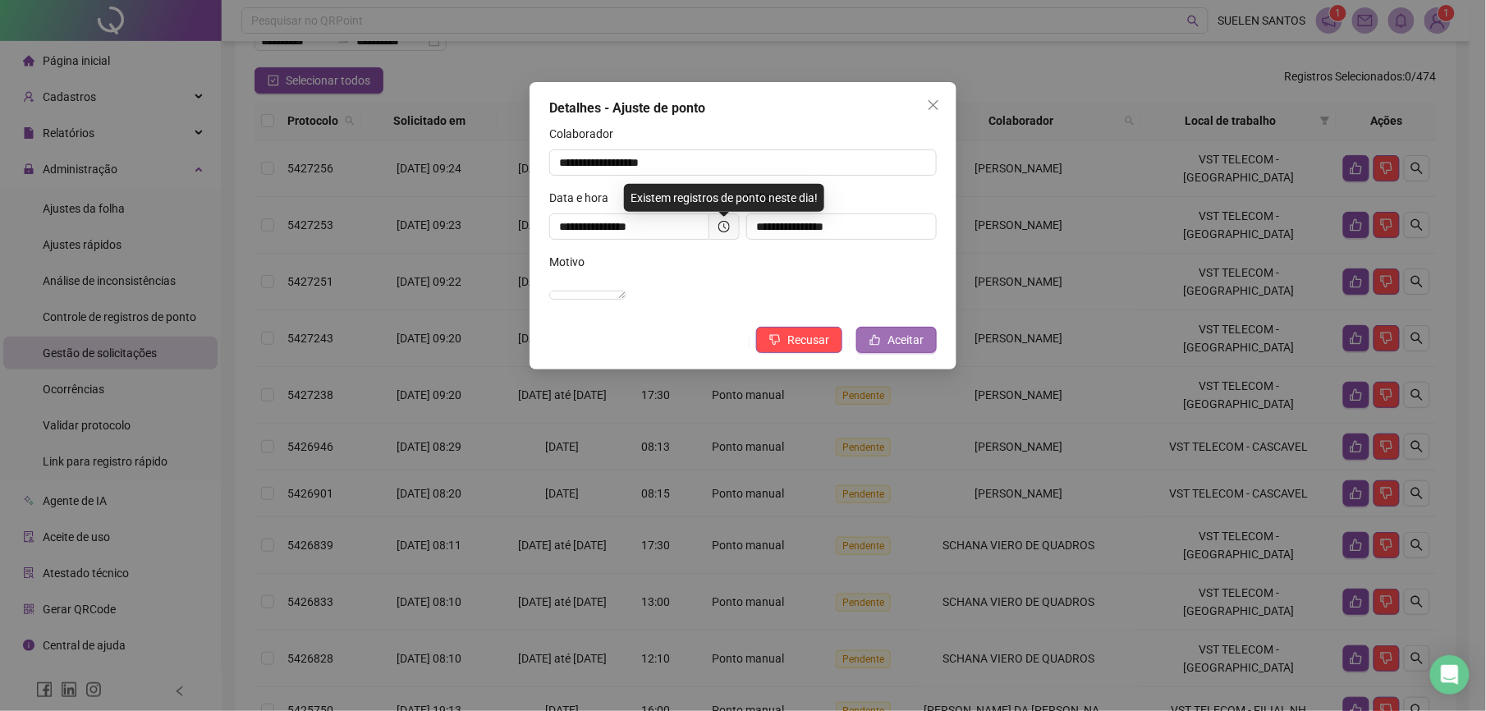
click at [907, 349] on span "Aceitar" at bounding box center [906, 340] width 36 height 18
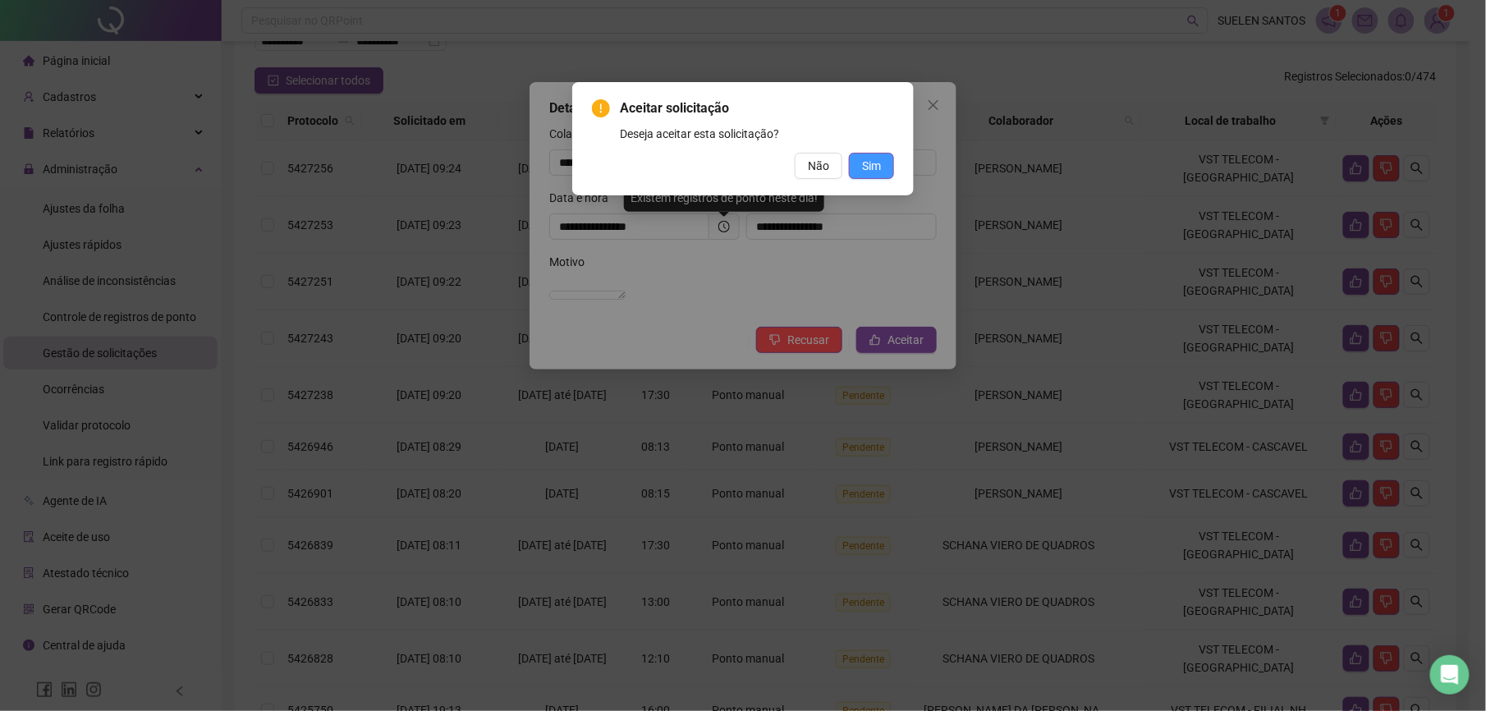
click at [865, 166] on span "Sim" at bounding box center [871, 166] width 19 height 18
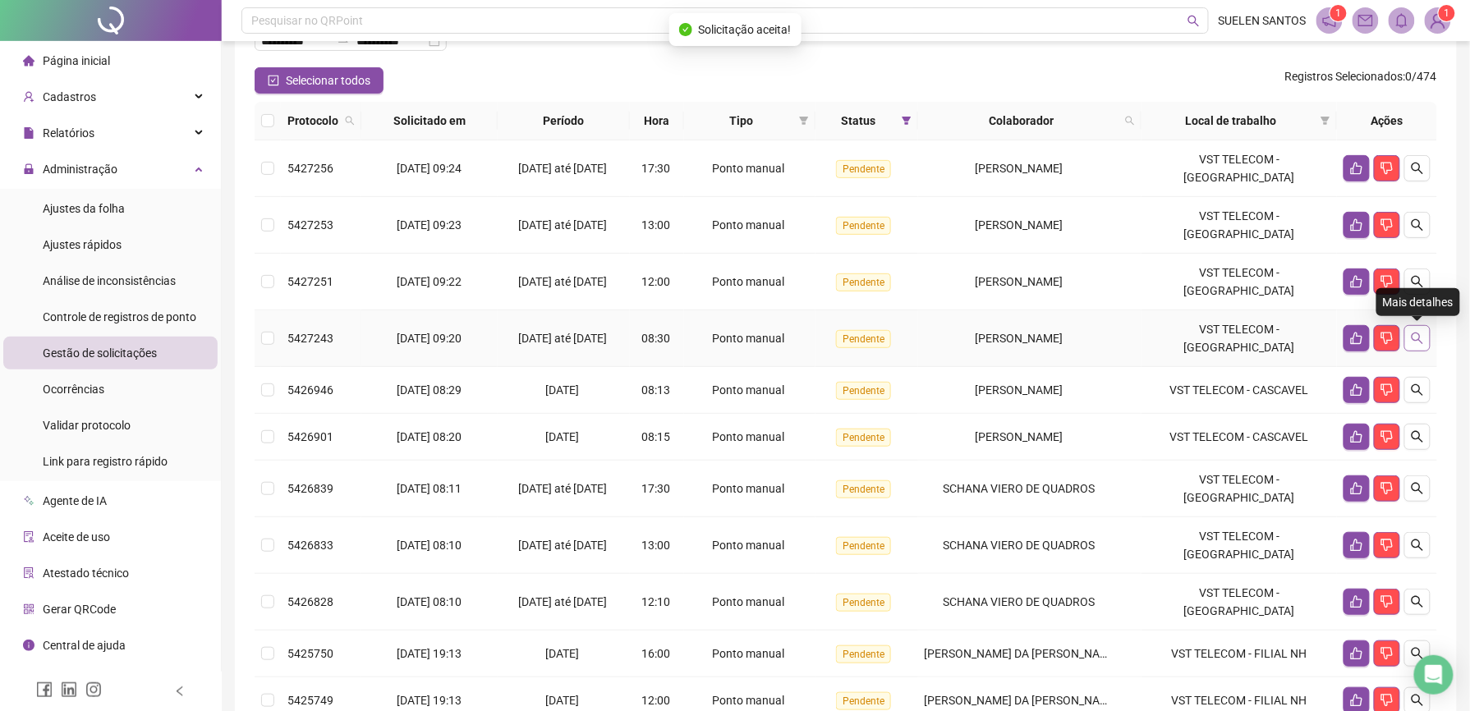
click at [1412, 337] on icon "search" at bounding box center [1417, 338] width 11 height 11
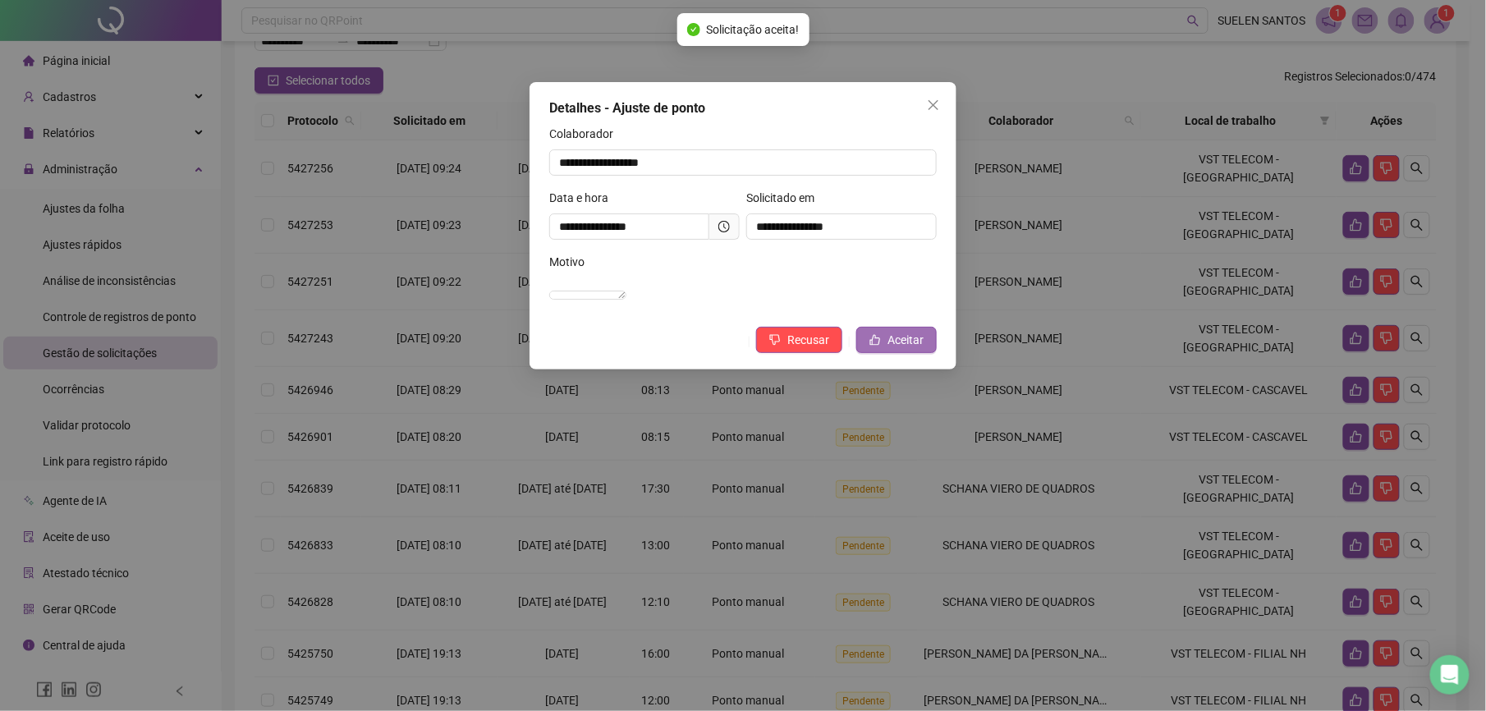
click at [913, 349] on span "Aceitar" at bounding box center [906, 340] width 36 height 18
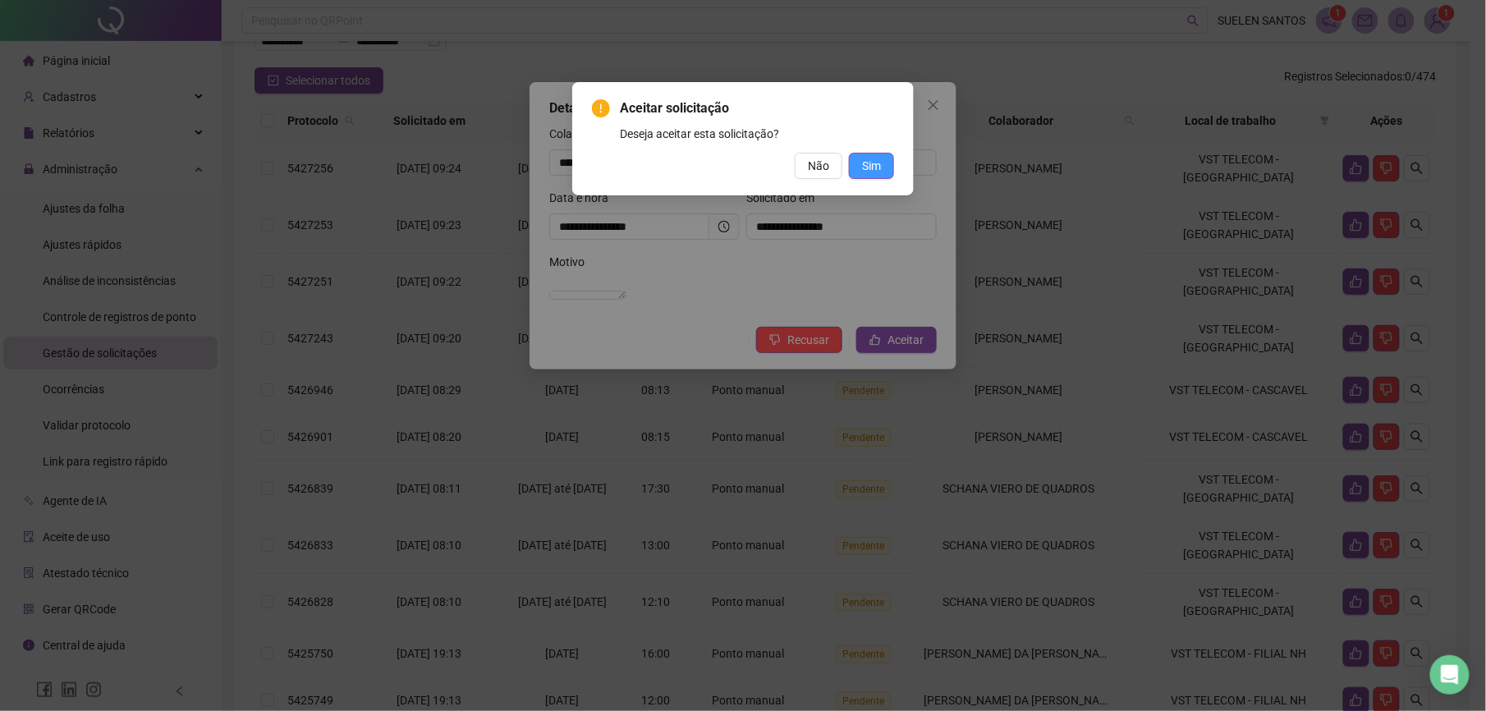
click at [869, 158] on span "Sim" at bounding box center [871, 166] width 19 height 18
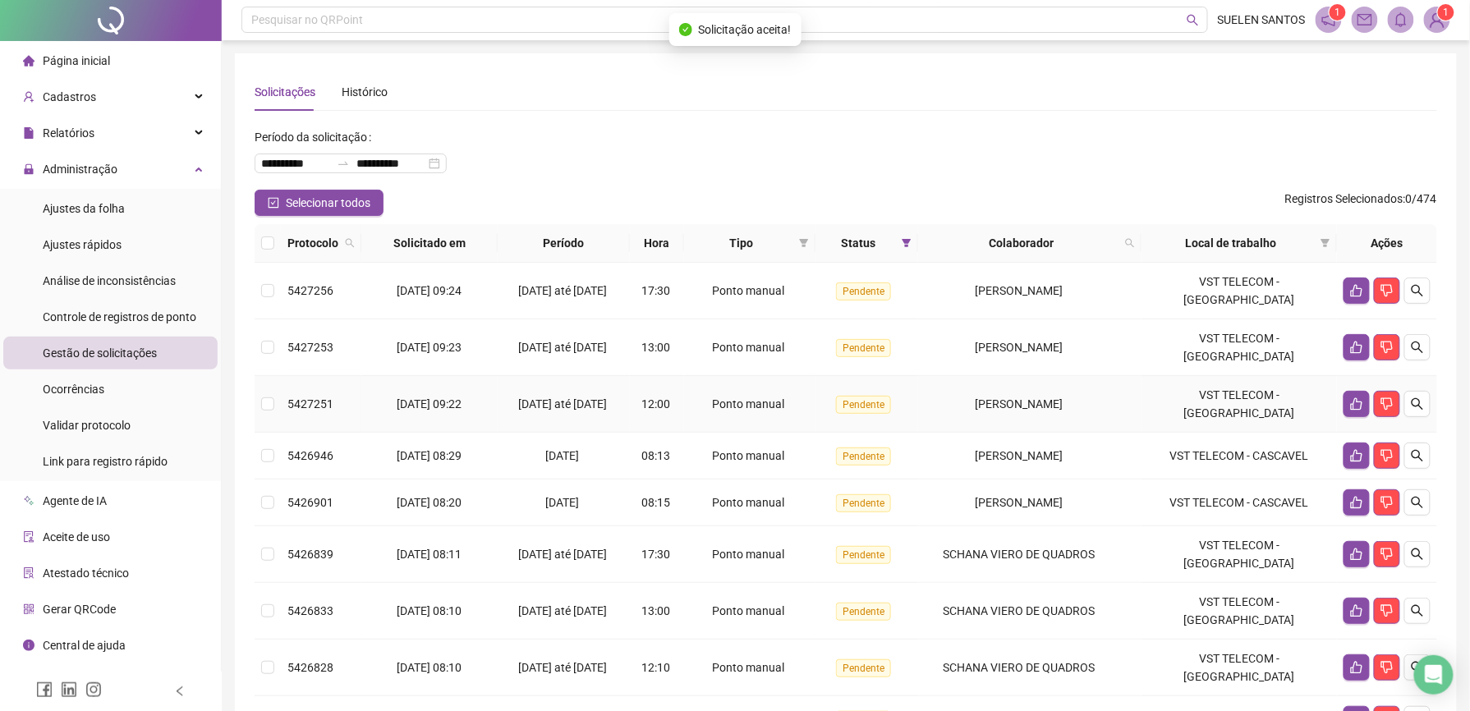
scroll to position [0, 0]
click at [1419, 406] on icon "search" at bounding box center [1417, 404] width 11 height 11
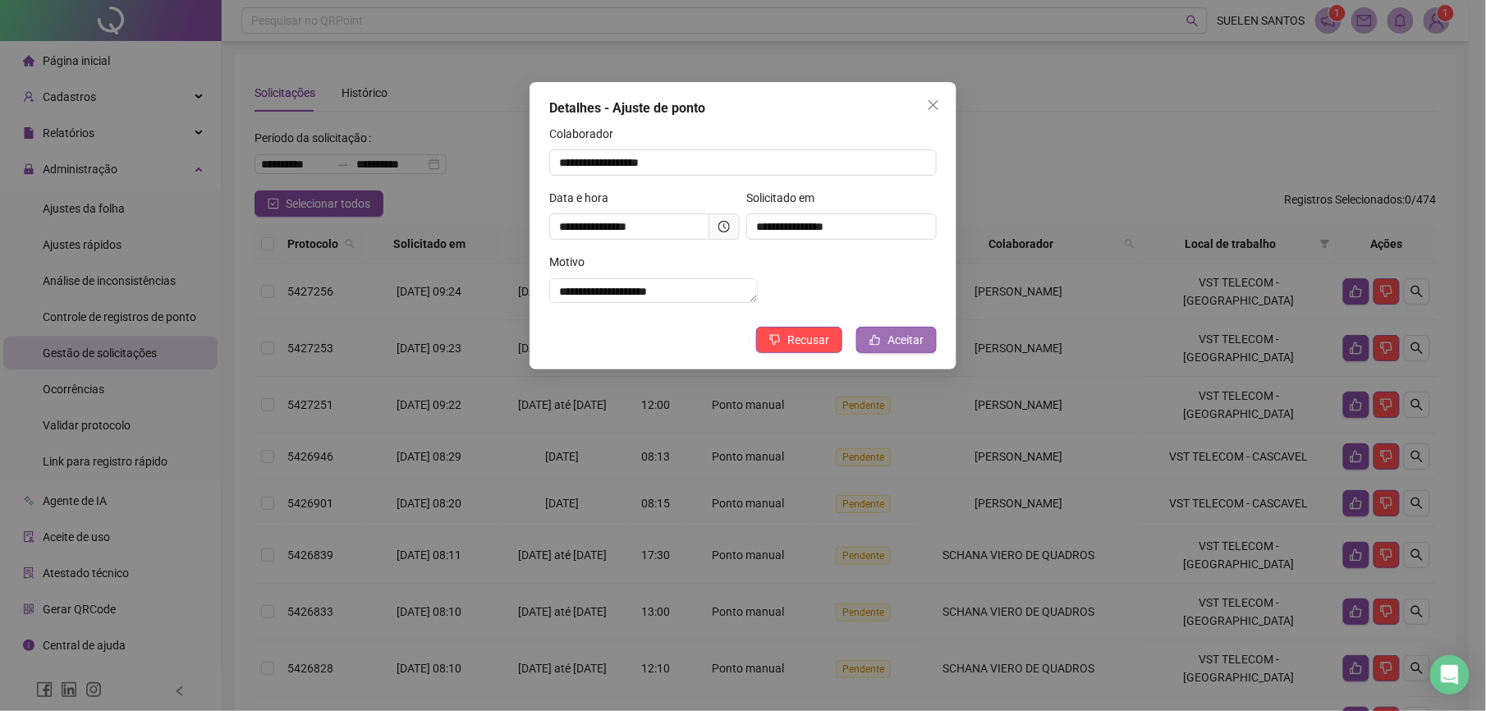
click at [900, 349] on span "Aceitar" at bounding box center [906, 340] width 36 height 18
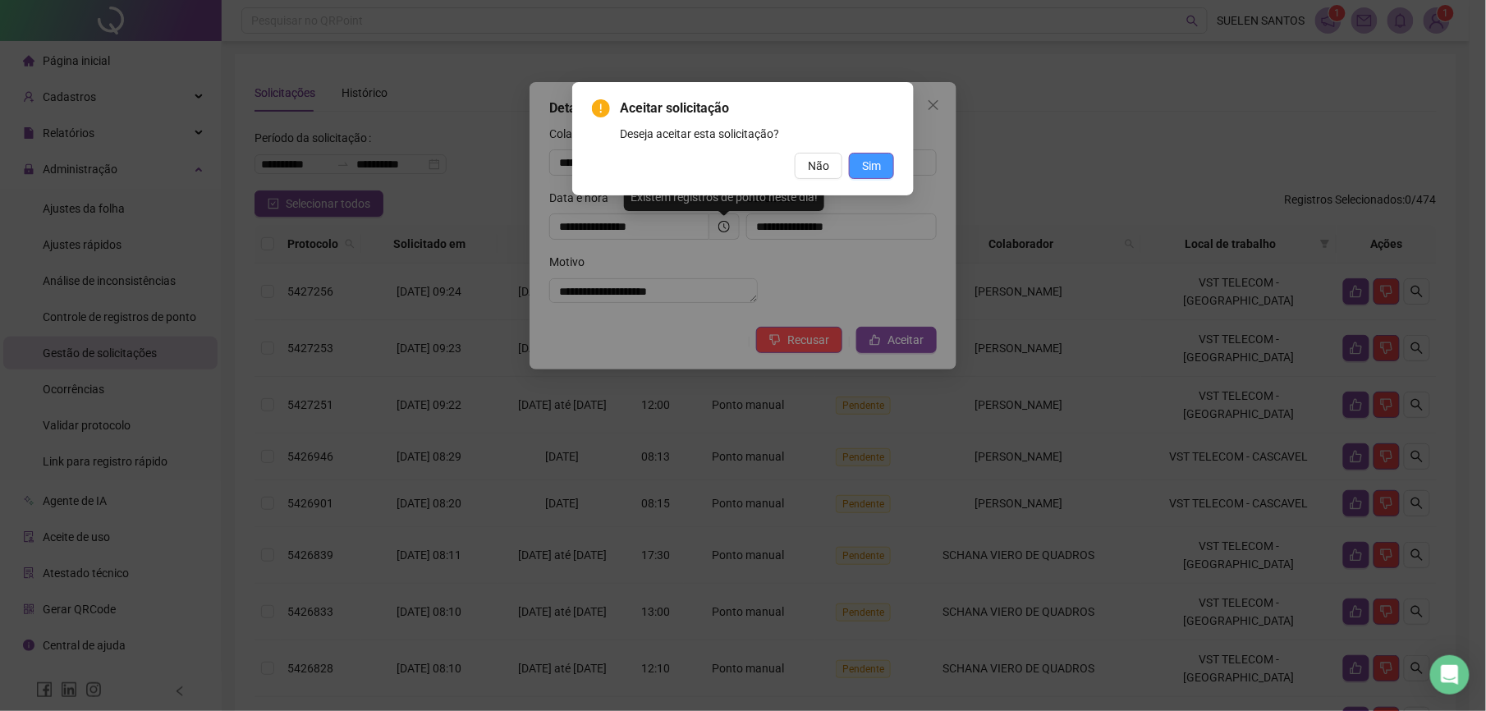
click at [867, 163] on span "Sim" at bounding box center [871, 166] width 19 height 18
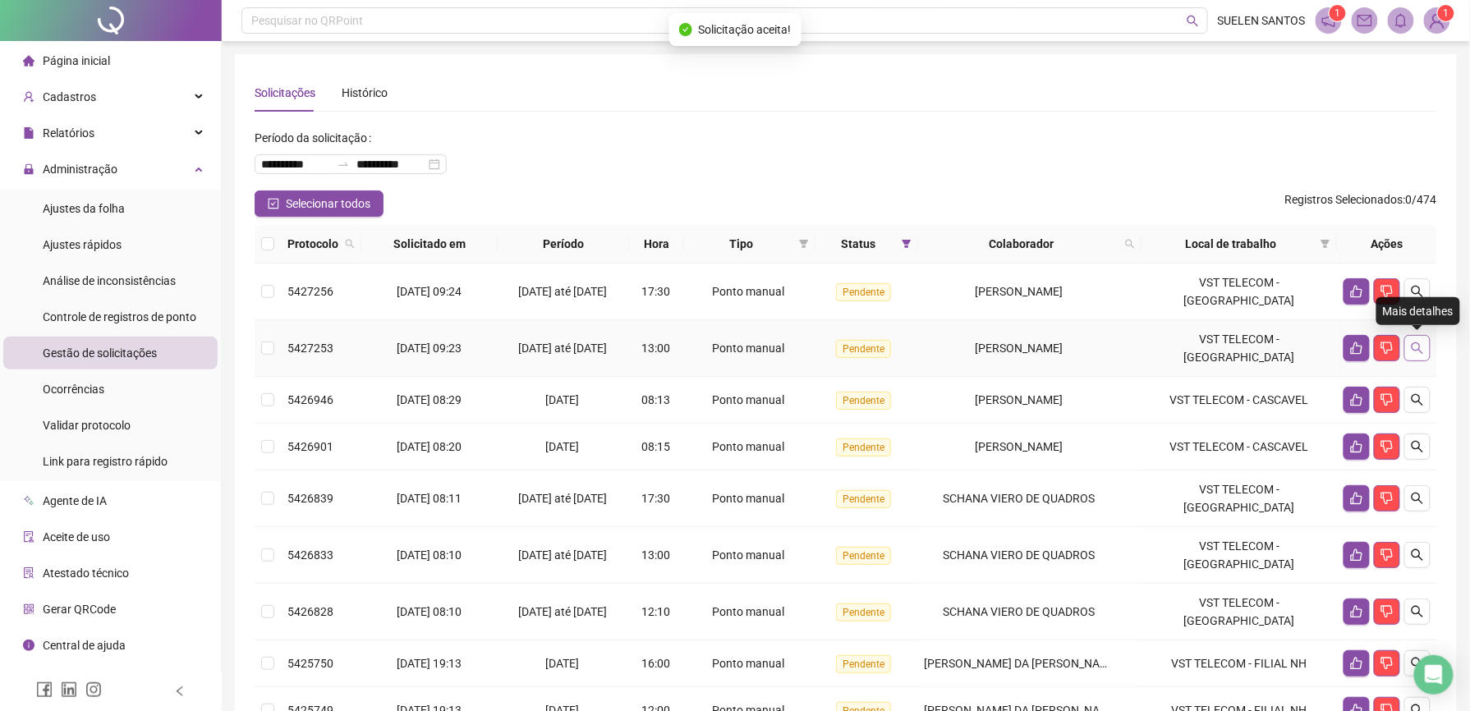
click at [1414, 346] on icon "search" at bounding box center [1417, 348] width 13 height 13
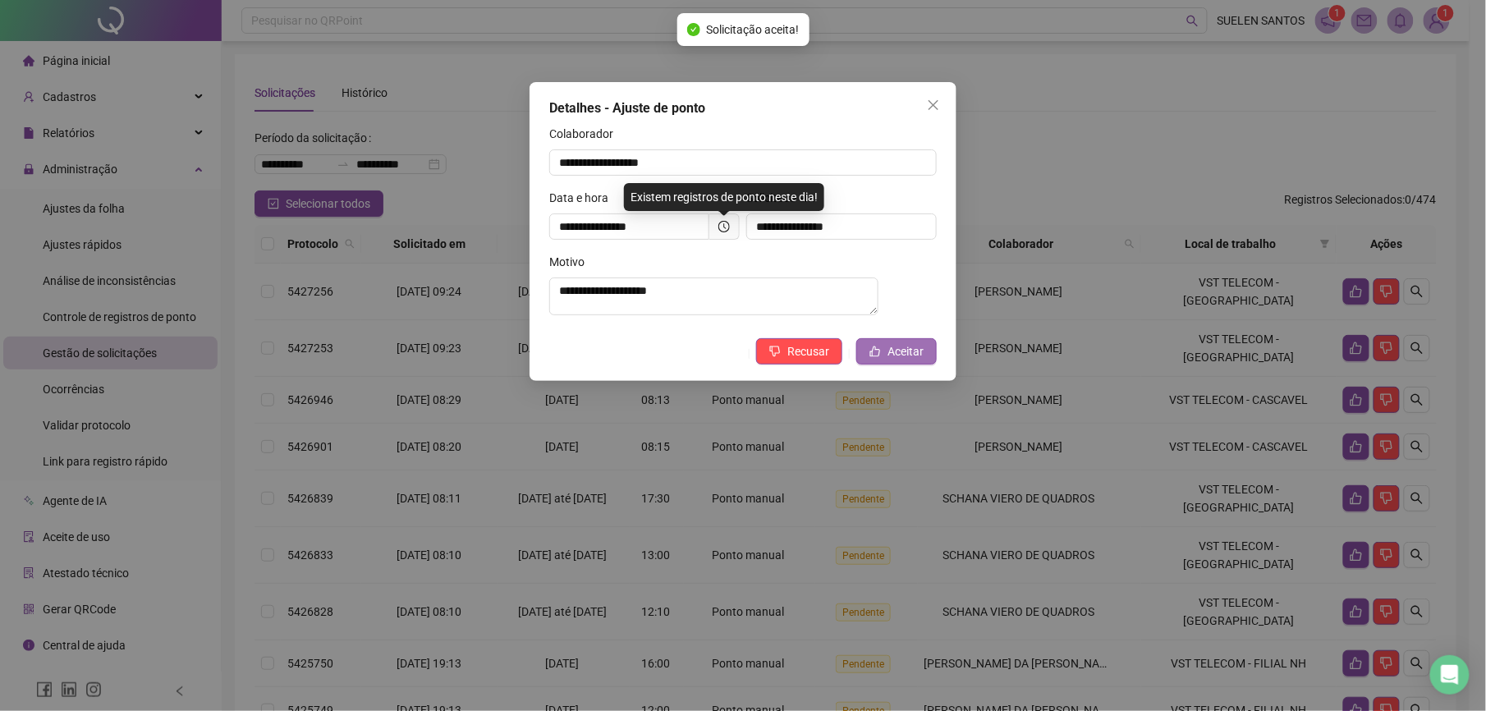
click at [924, 358] on button "Aceitar" at bounding box center [896, 351] width 80 height 26
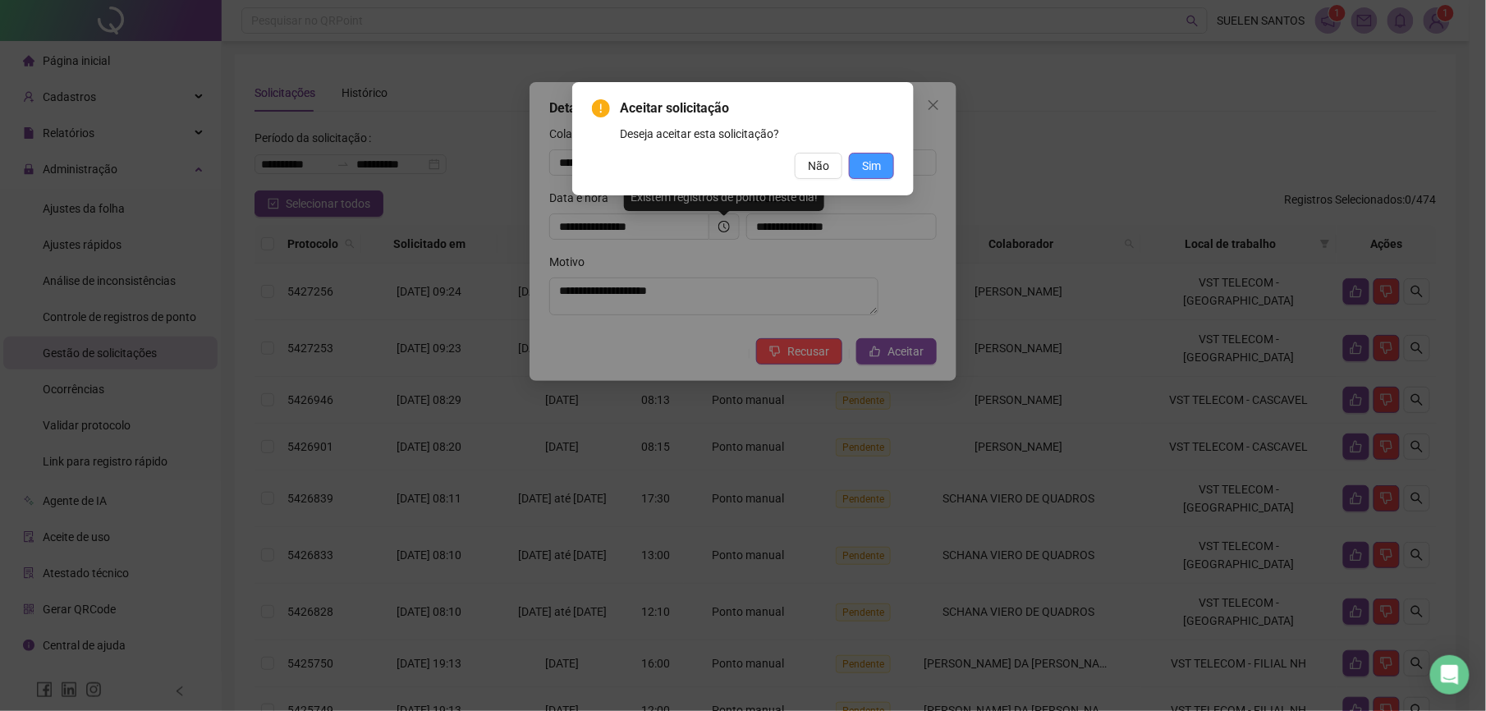
click at [880, 162] on span "Sim" at bounding box center [871, 166] width 19 height 18
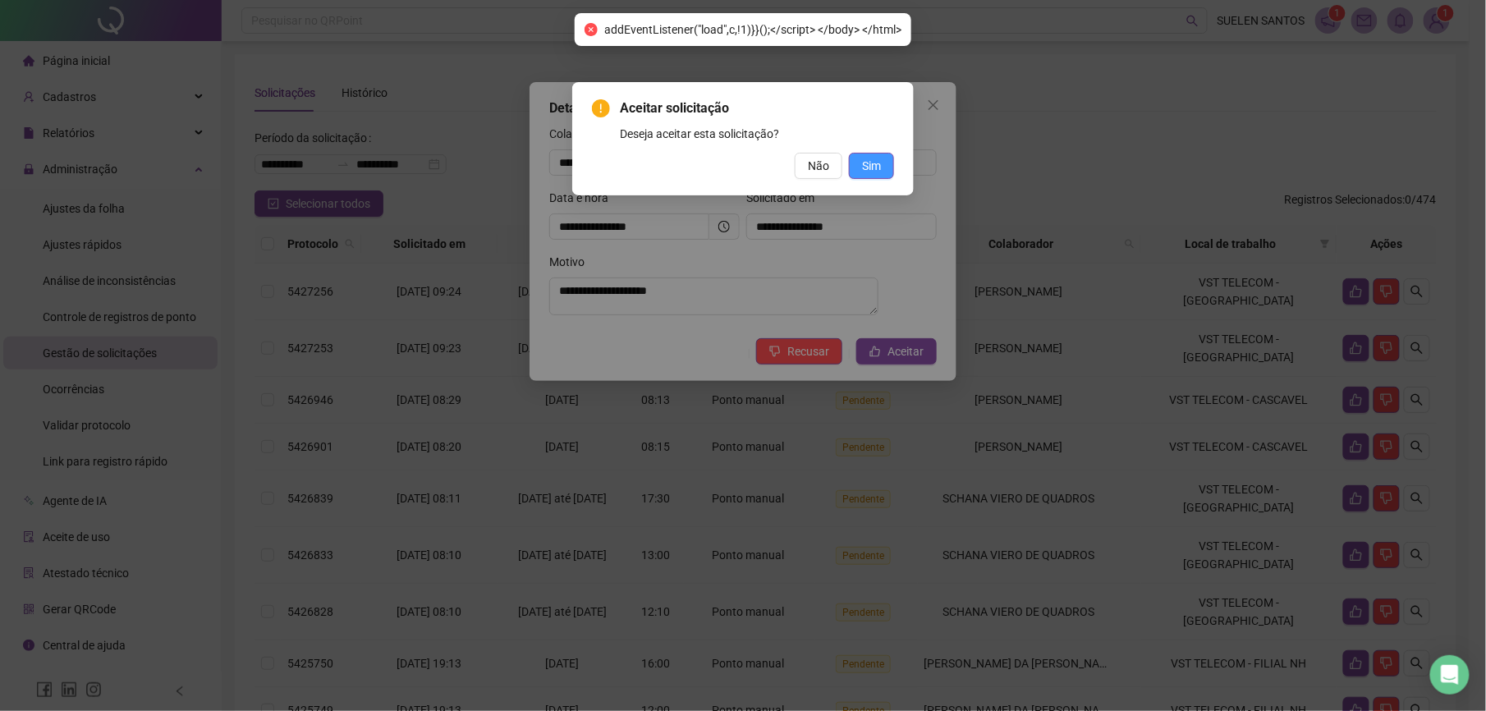
click at [874, 171] on span "Sim" at bounding box center [871, 166] width 19 height 18
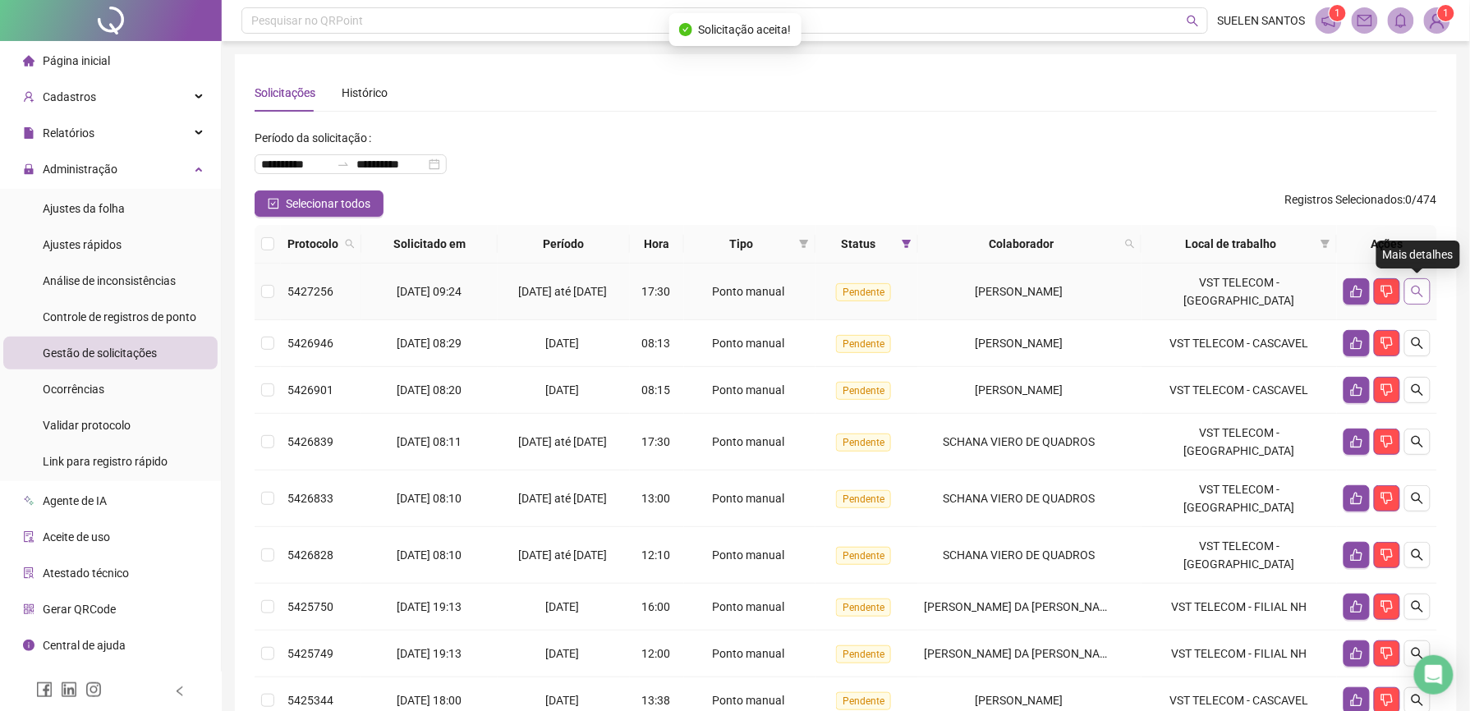
click at [1419, 289] on icon "search" at bounding box center [1417, 291] width 13 height 13
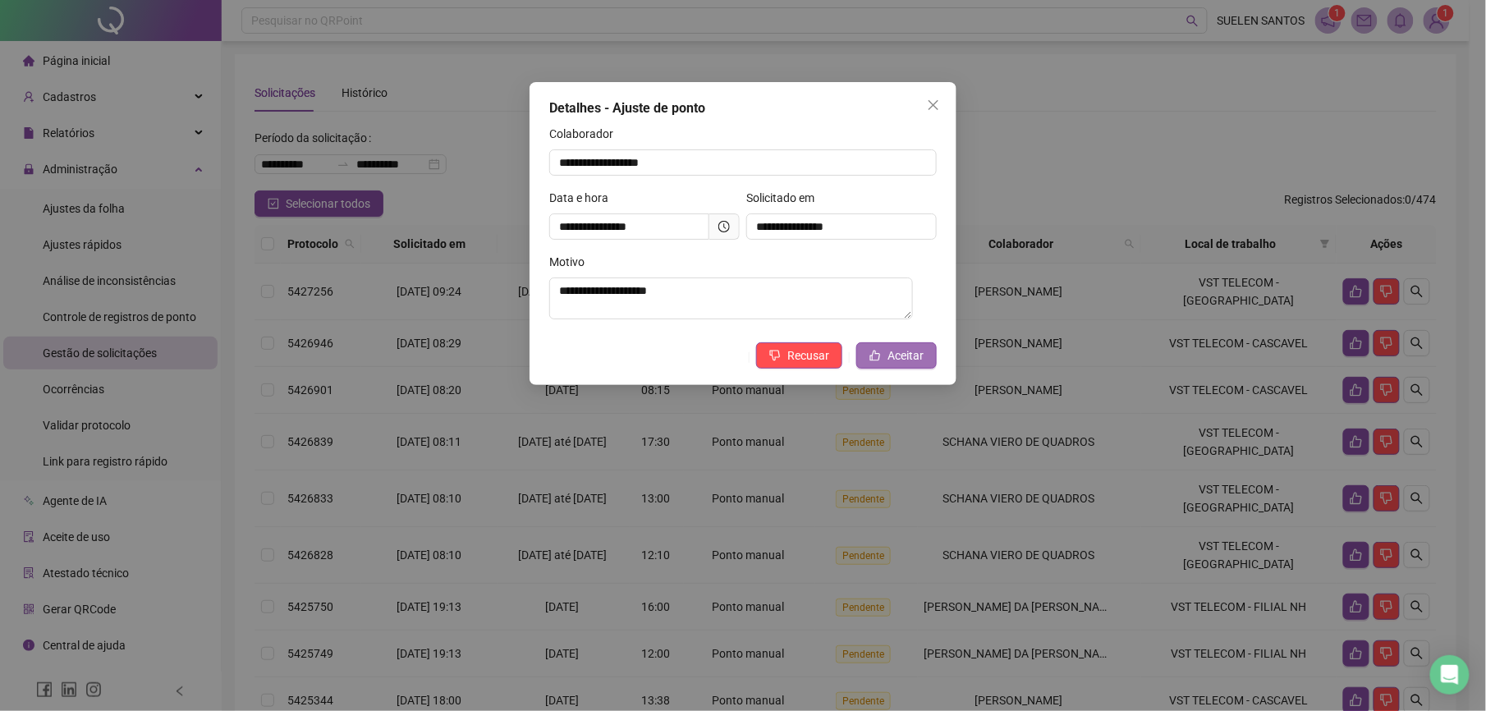
click at [874, 361] on icon "like" at bounding box center [875, 356] width 11 height 11
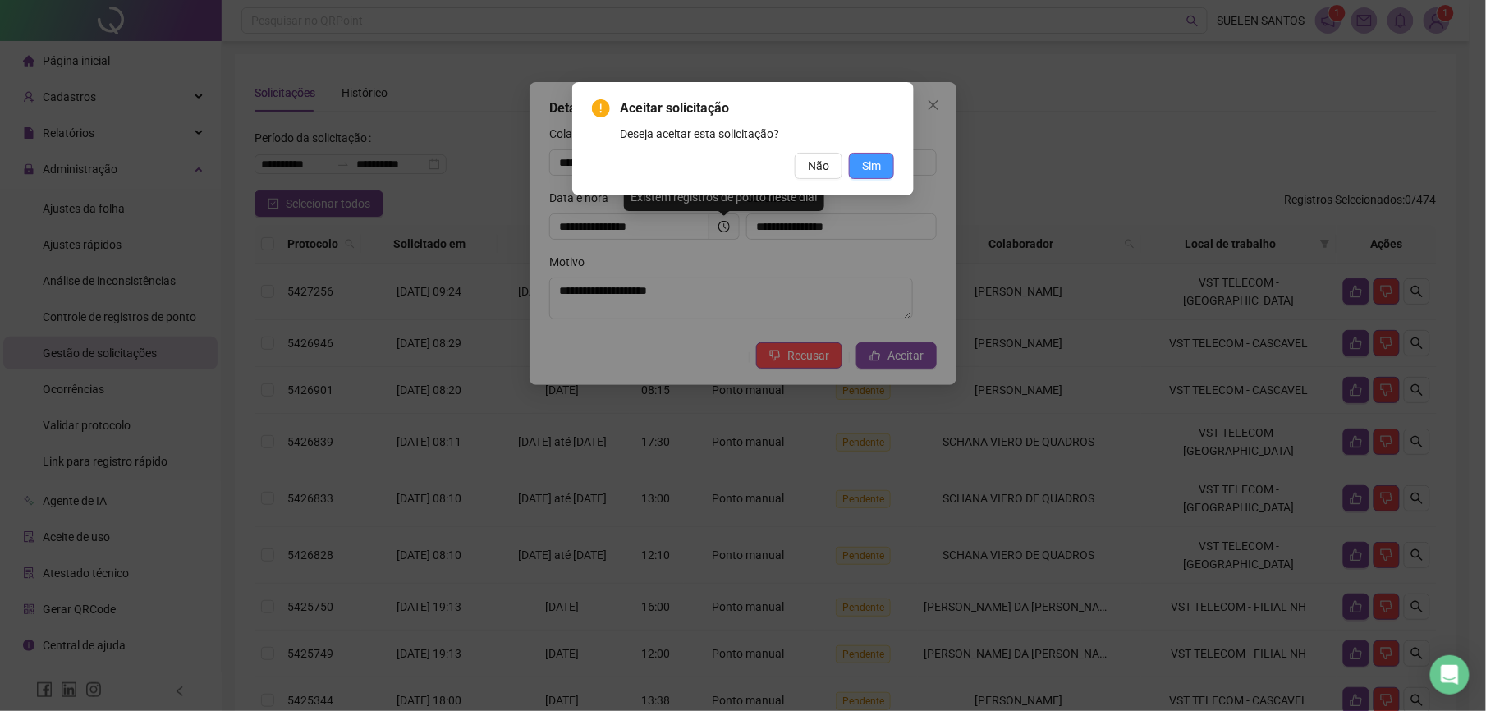
click at [875, 168] on span "Sim" at bounding box center [871, 166] width 19 height 18
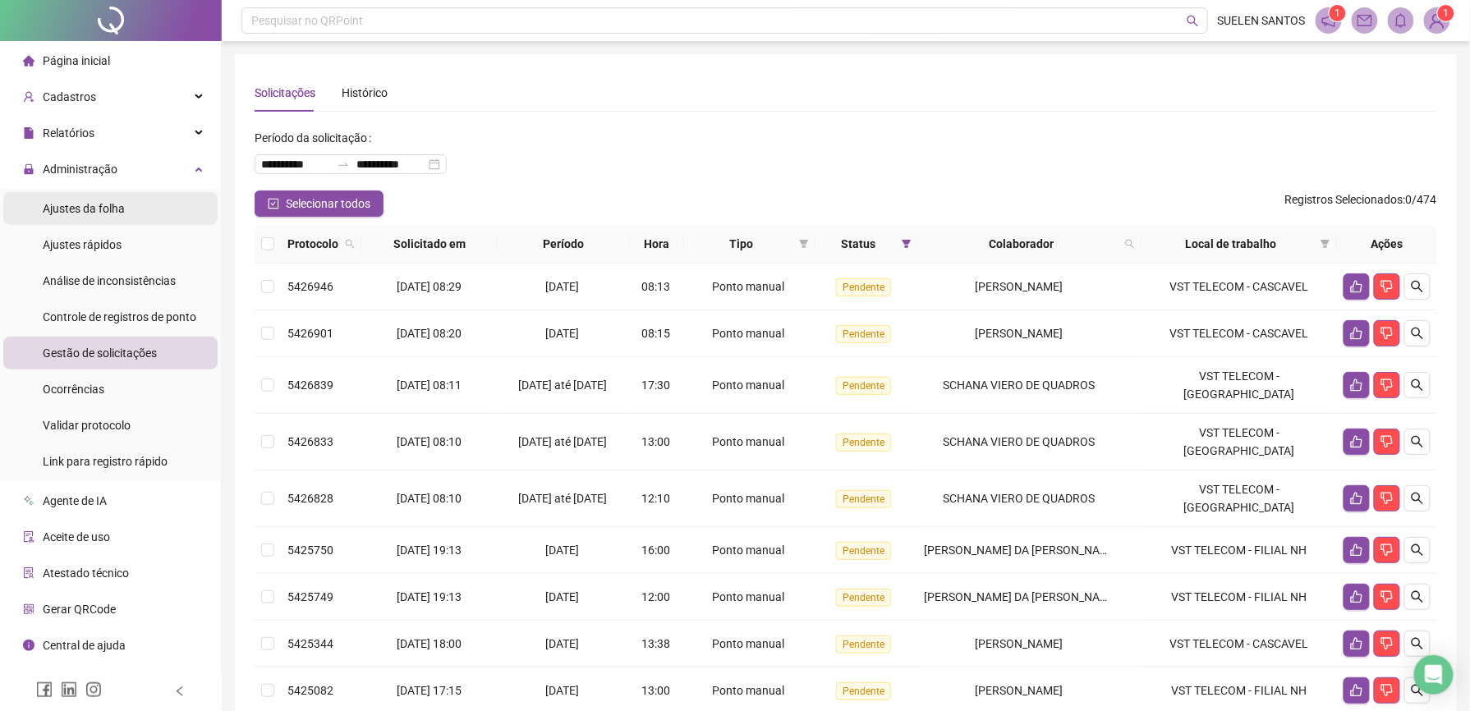
click at [116, 208] on span "Ajustes da folha" at bounding box center [84, 208] width 82 height 13
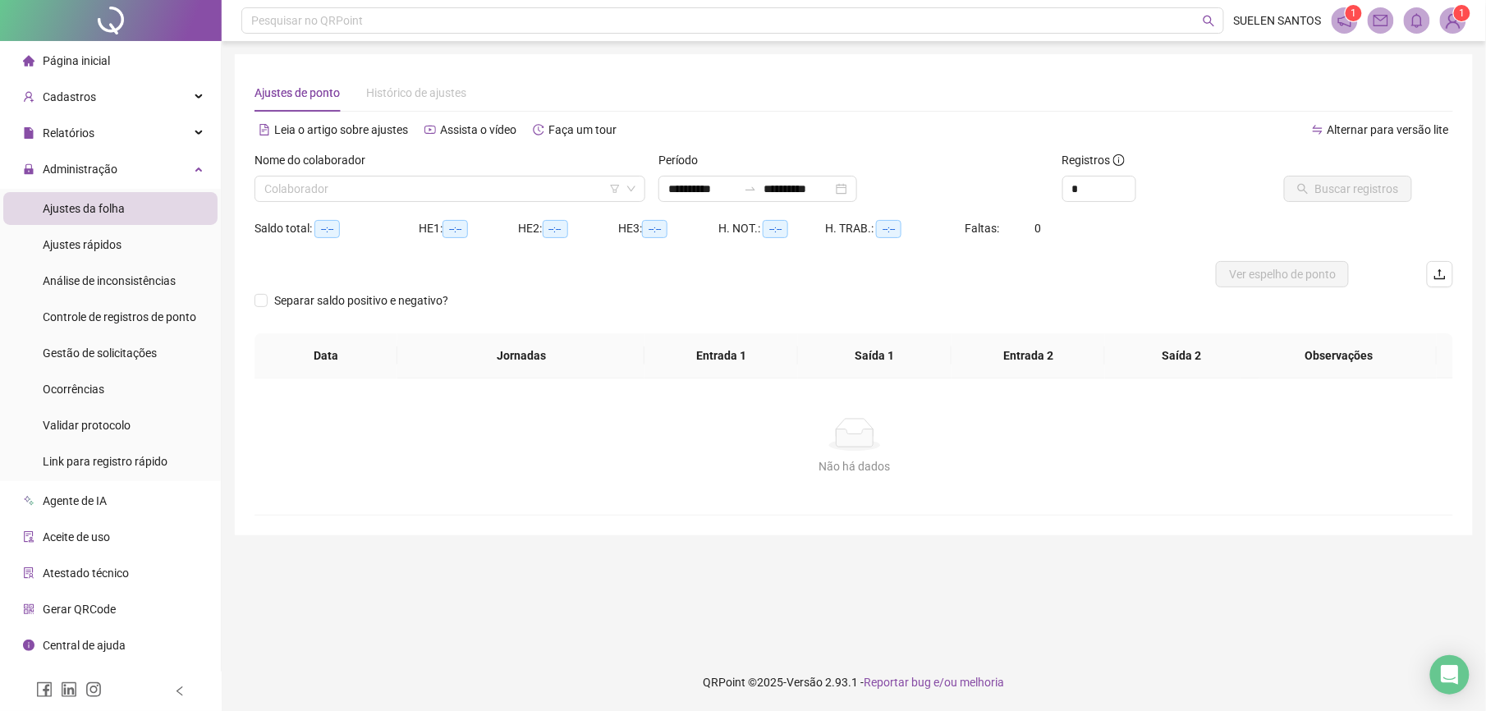
type input "**********"
click at [149, 347] on span "Gestão de solicitações" at bounding box center [100, 353] width 114 height 13
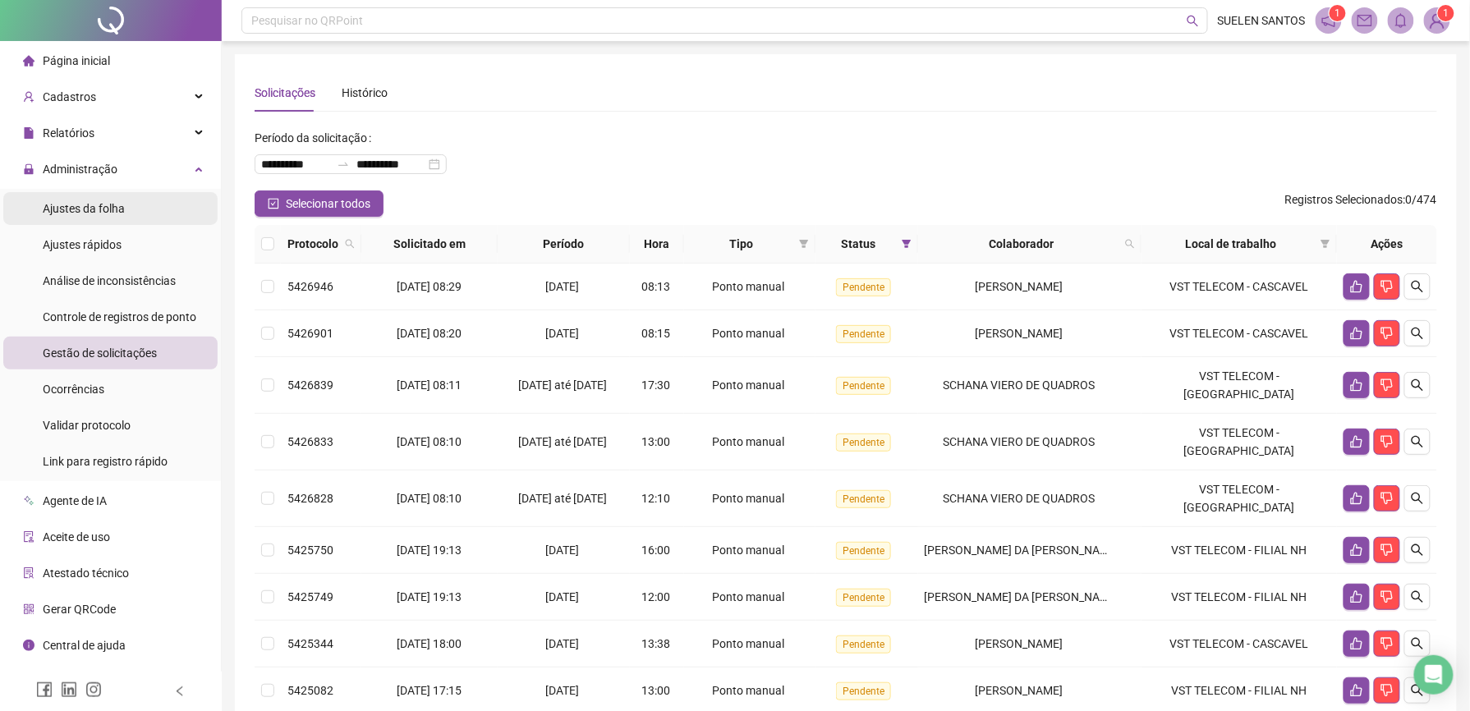
click at [103, 202] on span "Ajustes da folha" at bounding box center [84, 208] width 82 height 13
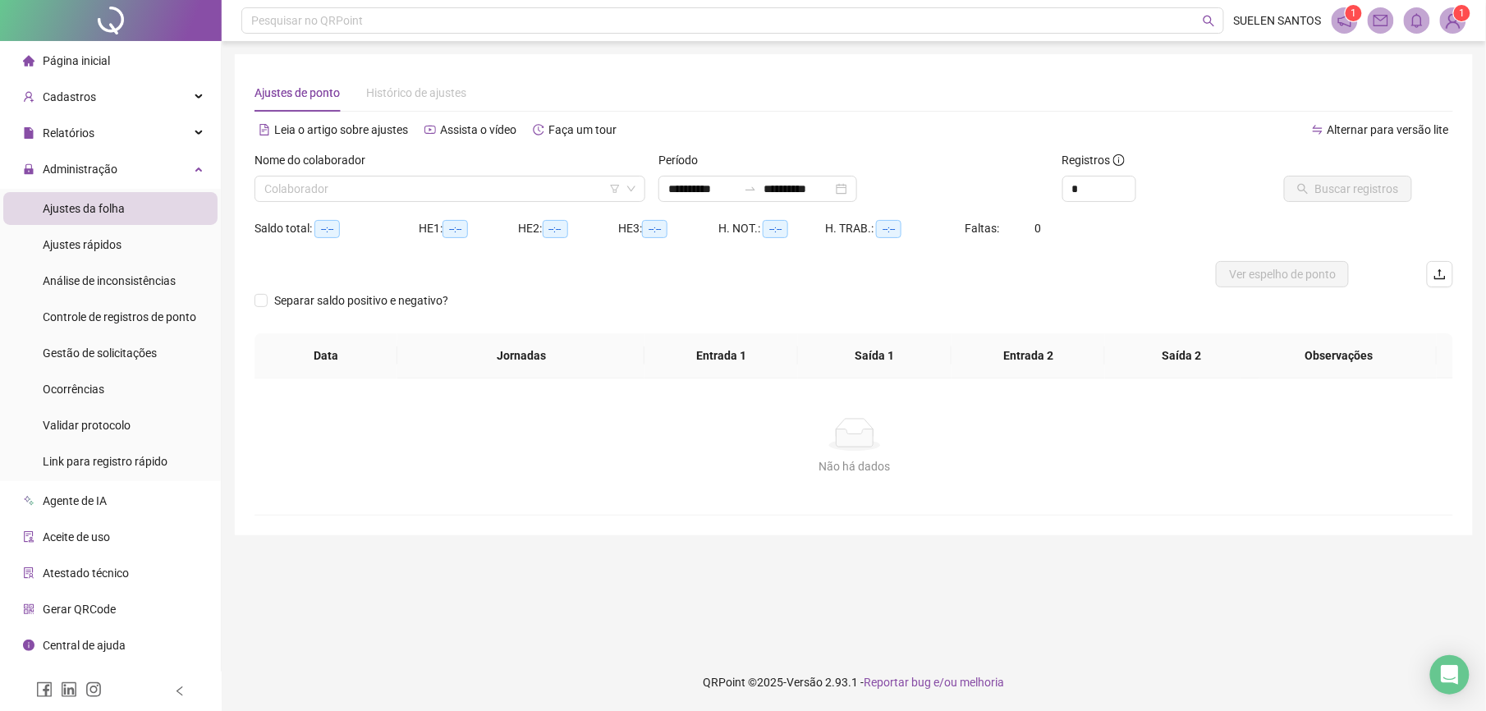
type input "**********"
click at [129, 358] on span "Gestão de solicitações" at bounding box center [100, 353] width 114 height 13
